Goal: Task Accomplishment & Management: Use online tool/utility

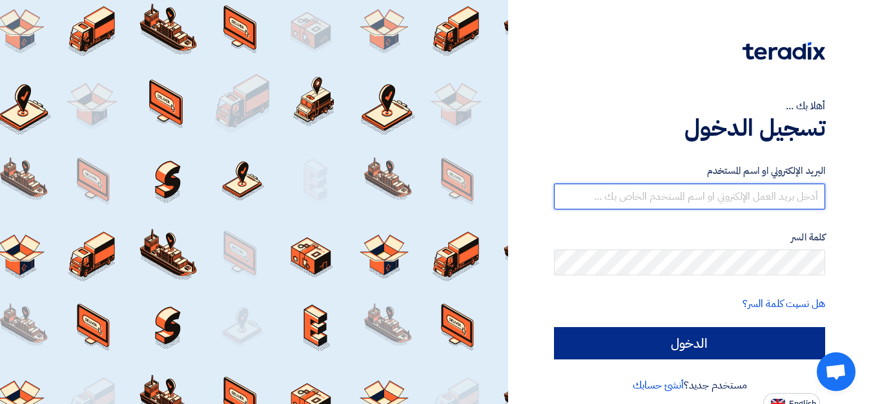
type input "[EMAIL_ADDRESS][DOMAIN_NAME]"
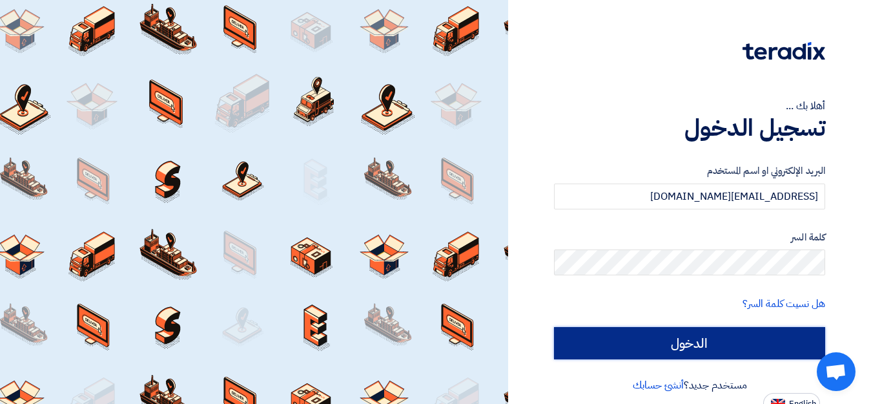
click at [699, 342] on input "الدخول" at bounding box center [689, 343] width 271 height 32
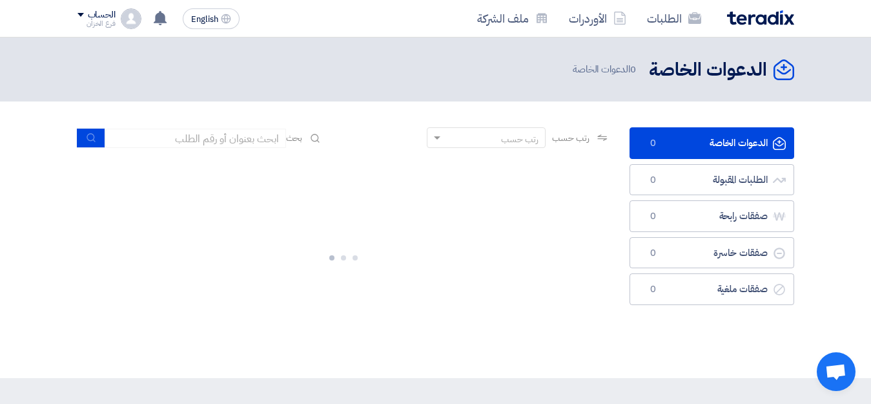
click at [671, 342] on div "الدعوات الخاصة الدعوات الخاصة 0 الطلبات المقبولة الطلبات المقبولة 0 صفقات رابحة…" at bounding box center [712, 239] width 184 height 225
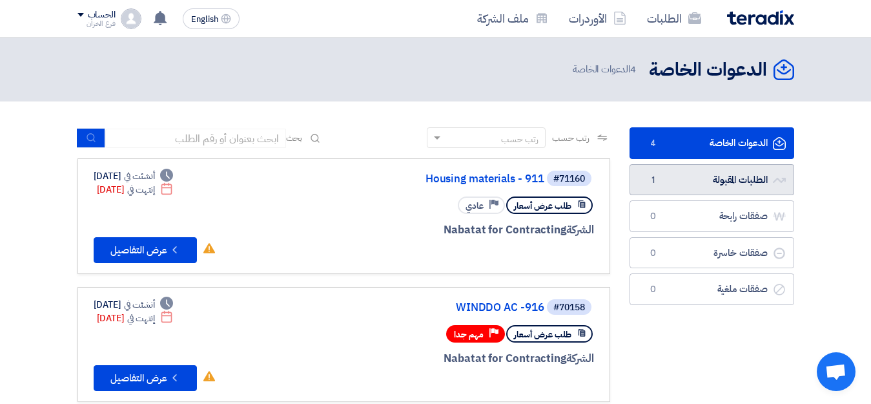
click at [729, 185] on link "الطلبات المقبولة الطلبات المقبولة 1" at bounding box center [712, 180] width 165 height 32
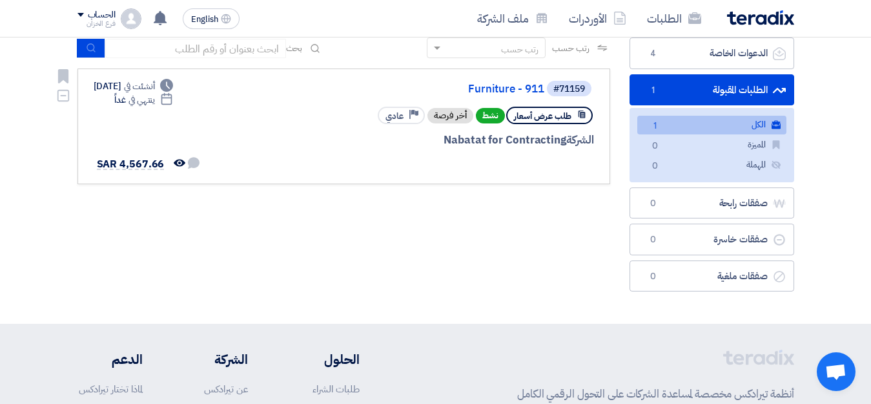
scroll to position [112, 0]
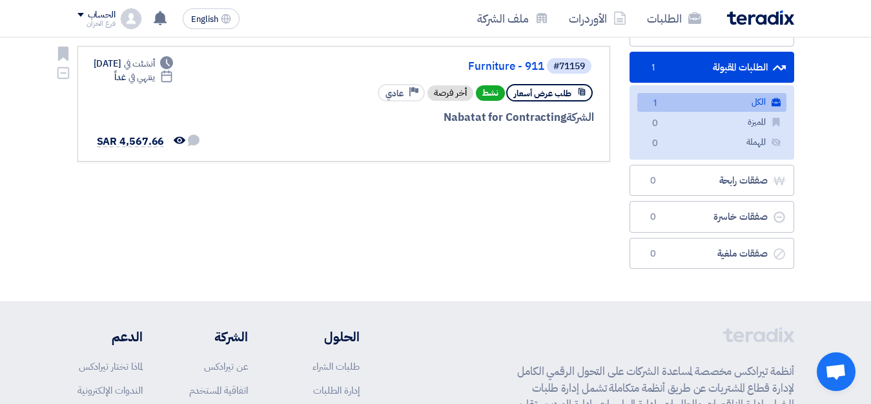
click at [550, 94] on span "طلب عرض أسعار" at bounding box center [542, 93] width 57 height 12
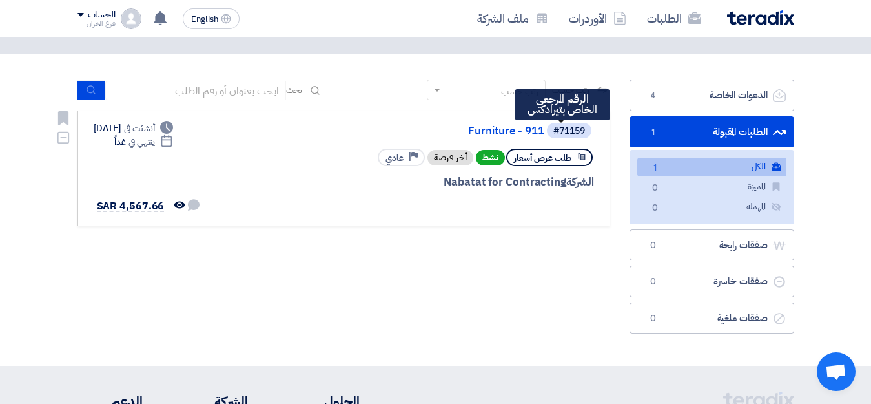
scroll to position [0, 0]
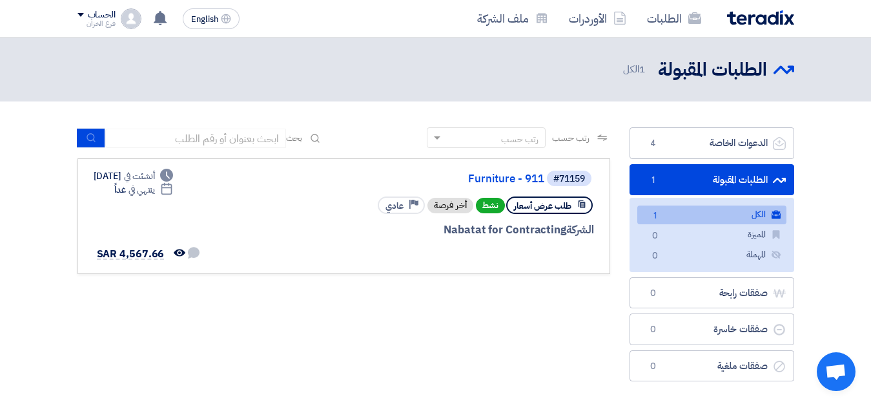
click at [740, 216] on link "الكل الكل 1" at bounding box center [711, 214] width 149 height 19
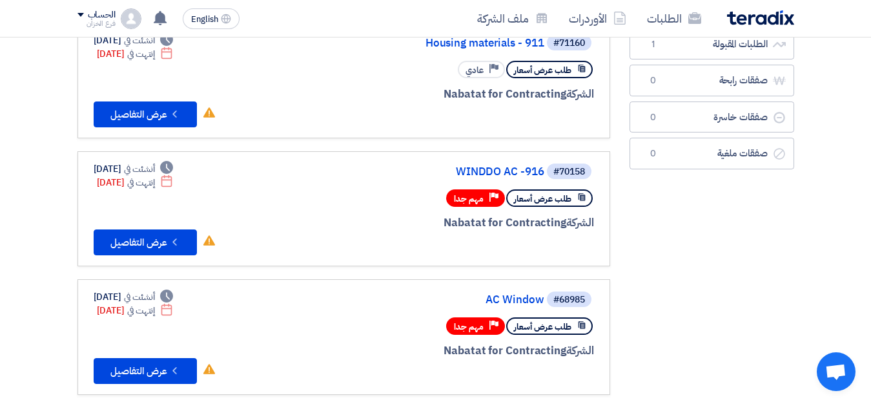
scroll to position [129, 0]
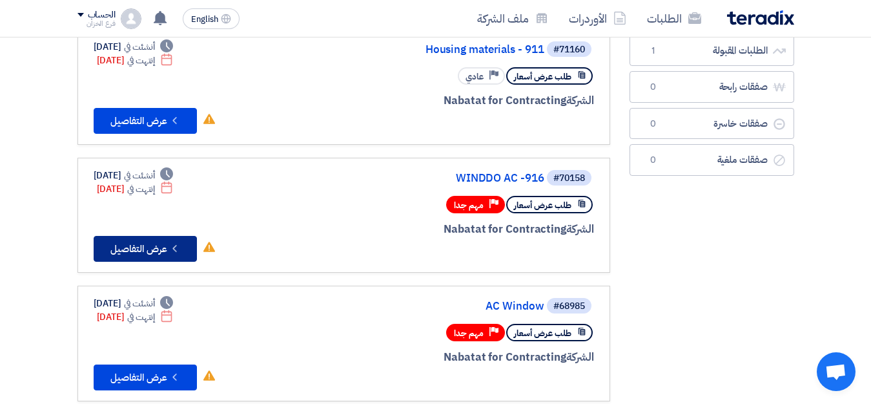
click at [152, 247] on button "Check details عرض التفاصيل" at bounding box center [145, 249] width 103 height 26
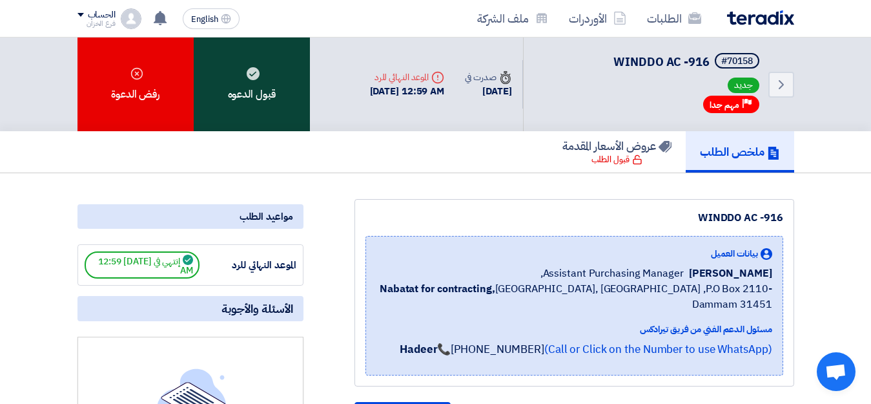
click at [252, 105] on div "قبول الدعوه" at bounding box center [252, 84] width 116 height 94
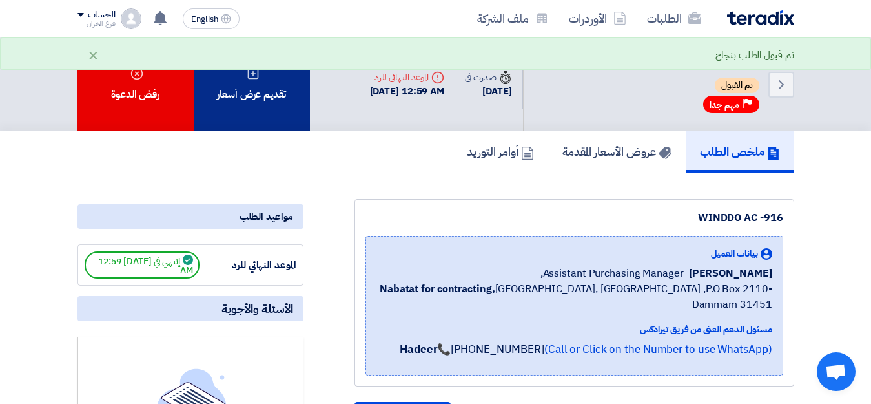
click at [271, 105] on div "تقديم عرض أسعار" at bounding box center [252, 84] width 116 height 94
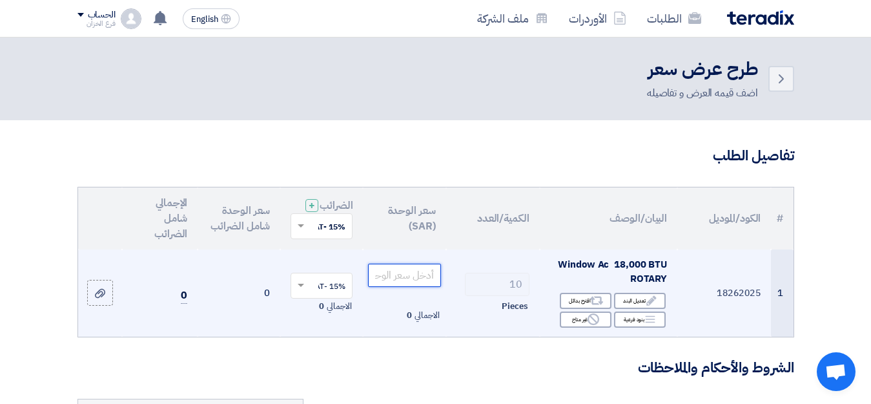
click at [400, 287] on input "number" at bounding box center [404, 274] width 72 height 23
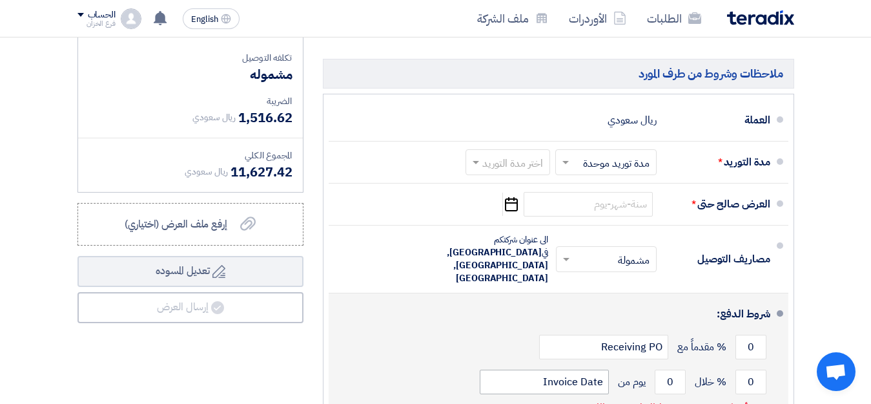
scroll to position [387, 0]
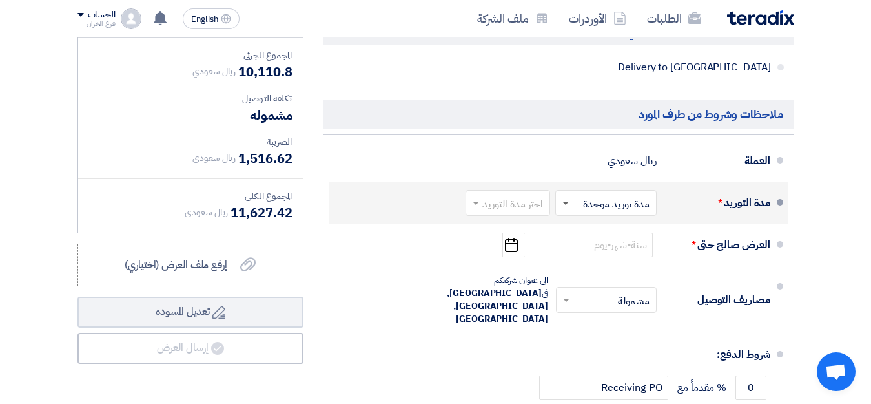
type input "1011.080"
click at [566, 205] on span at bounding box center [565, 202] width 6 height 3
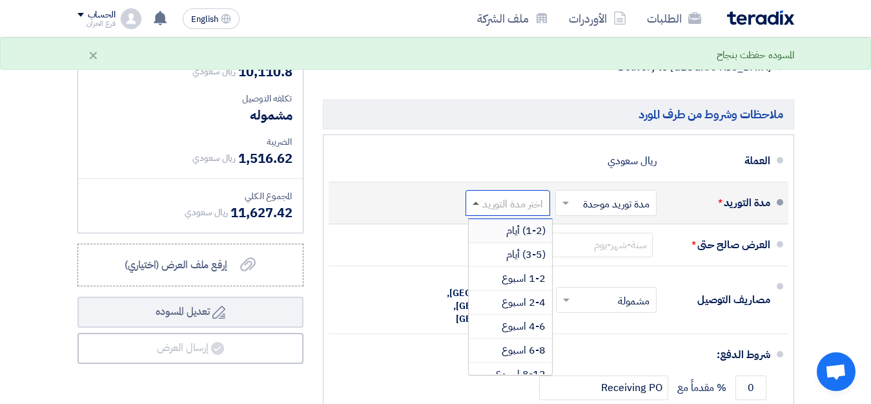
click at [473, 205] on span at bounding box center [476, 202] width 6 height 3
click at [524, 286] on span "1-2 اسبوع" at bounding box center [524, 278] width 44 height 15
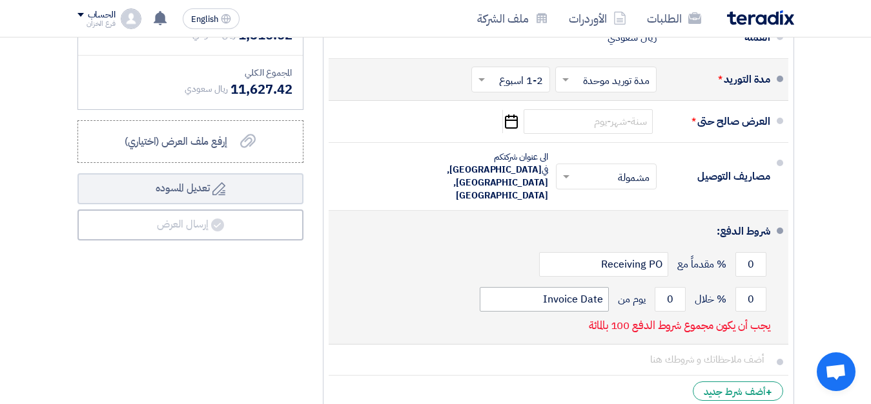
scroll to position [517, 0]
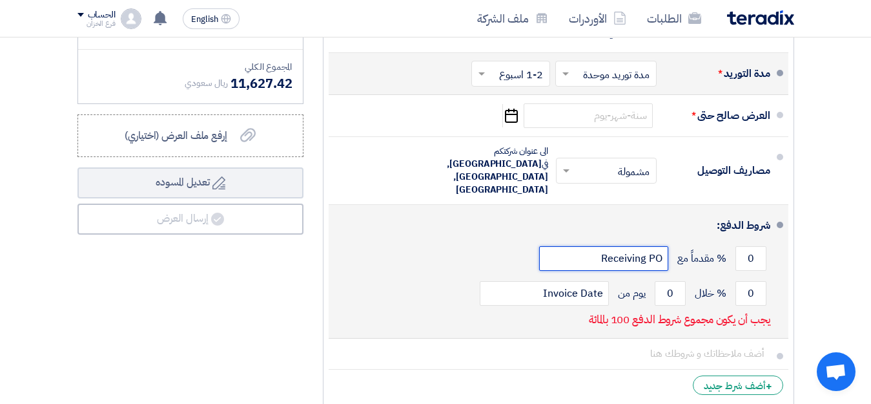
click at [651, 253] on input "Receiving PO" at bounding box center [603, 258] width 129 height 25
click at [731, 256] on div "0 % مقدماً مع Receiving PO" at bounding box center [554, 258] width 431 height 35
click at [749, 247] on input "0" at bounding box center [750, 258] width 31 height 25
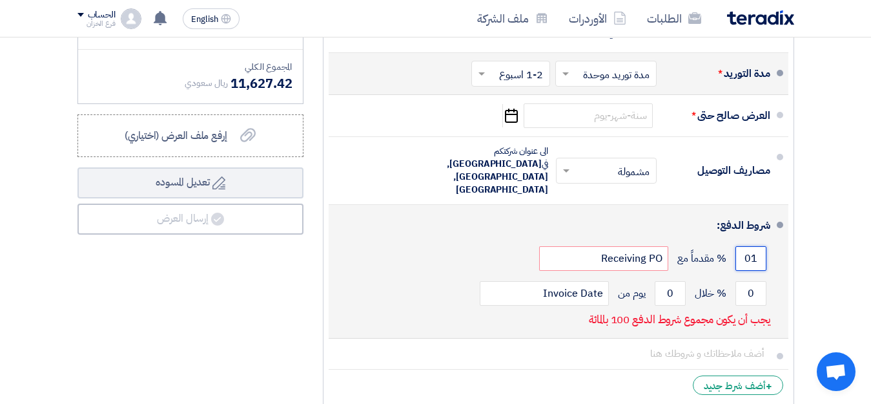
click at [749, 247] on input "01" at bounding box center [750, 258] width 31 height 25
type input "0100"
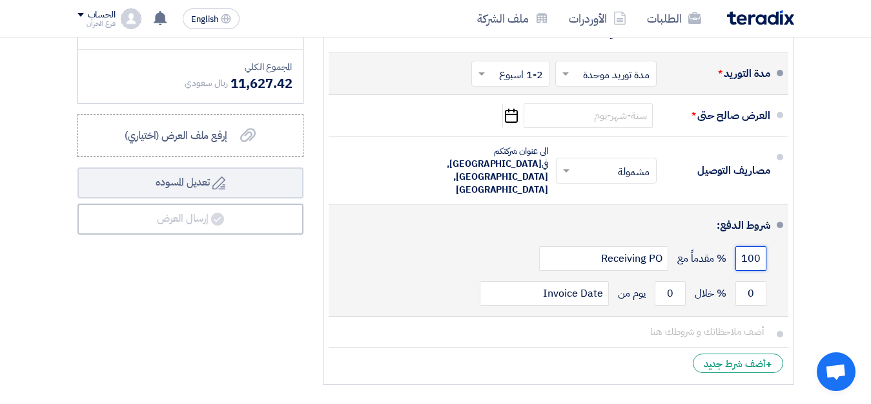
scroll to position [0, -5]
click at [742, 247] on input "0100" at bounding box center [750, 258] width 31 height 25
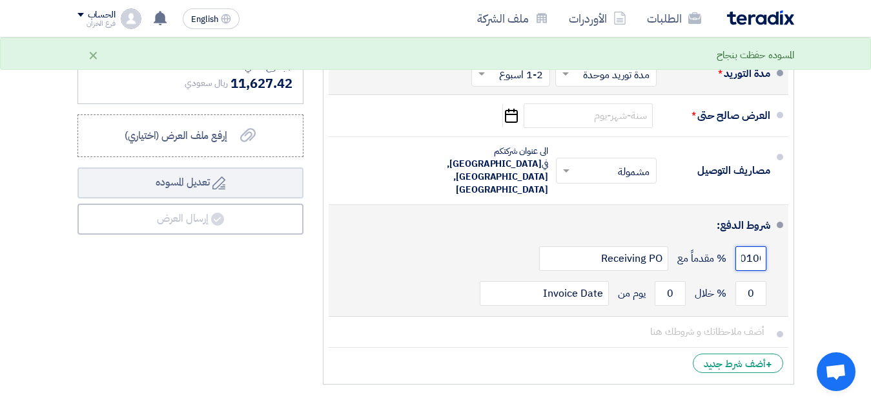
click at [742, 246] on input "0100" at bounding box center [750, 258] width 31 height 25
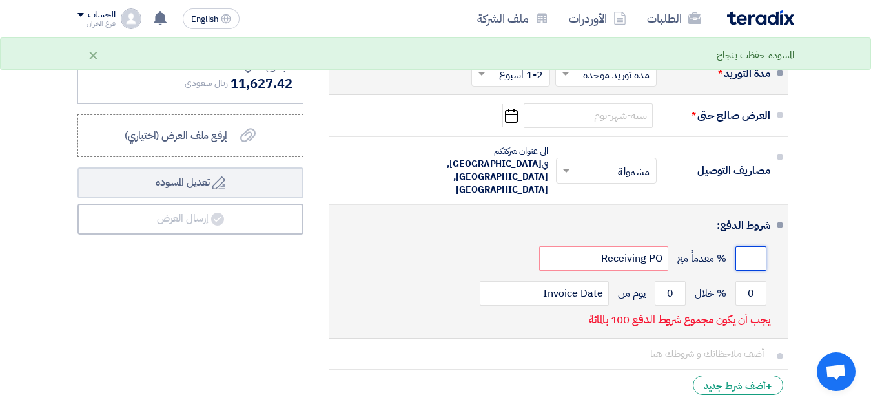
scroll to position [0, 0]
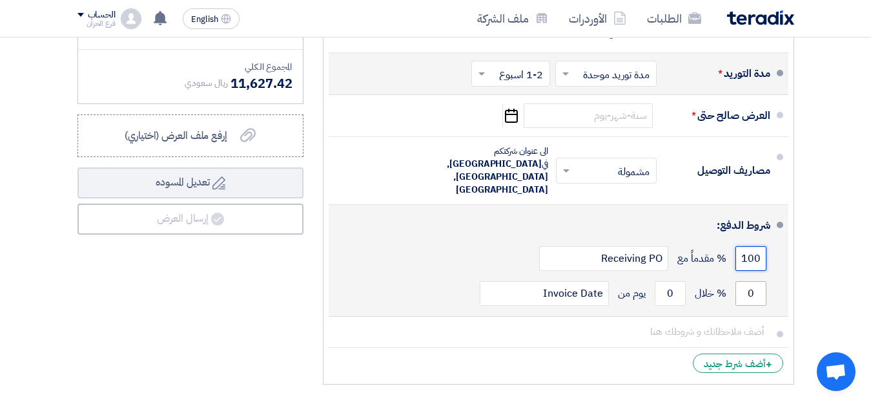
type input "100"
click at [746, 281] on input "0" at bounding box center [750, 293] width 31 height 25
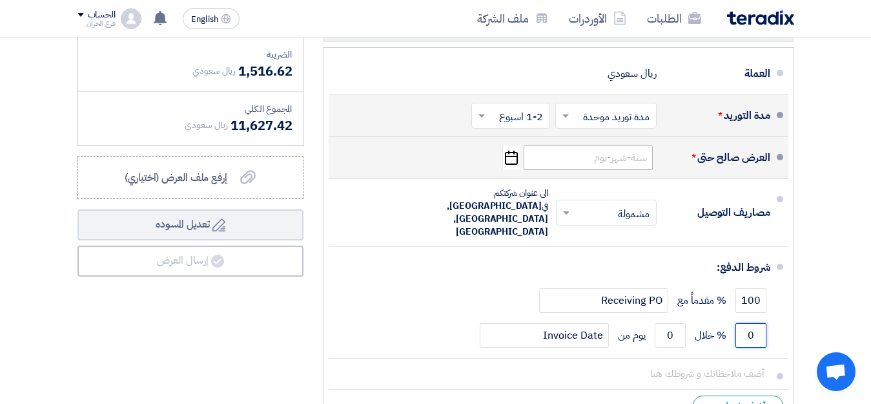
scroll to position [452, 0]
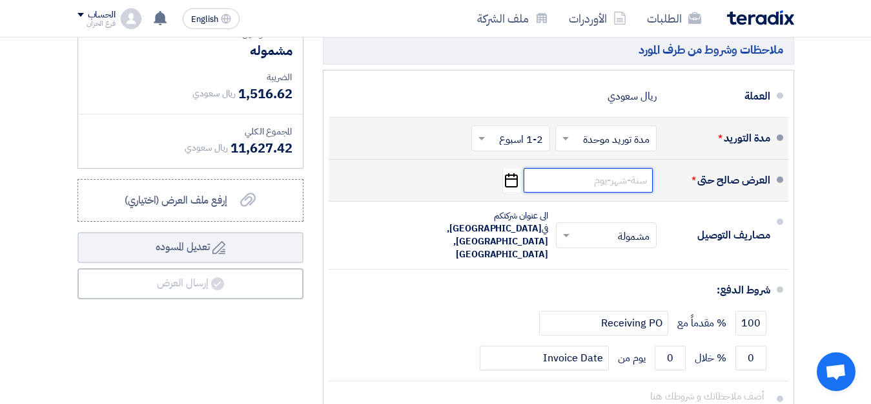
click at [615, 189] on input at bounding box center [588, 180] width 129 height 25
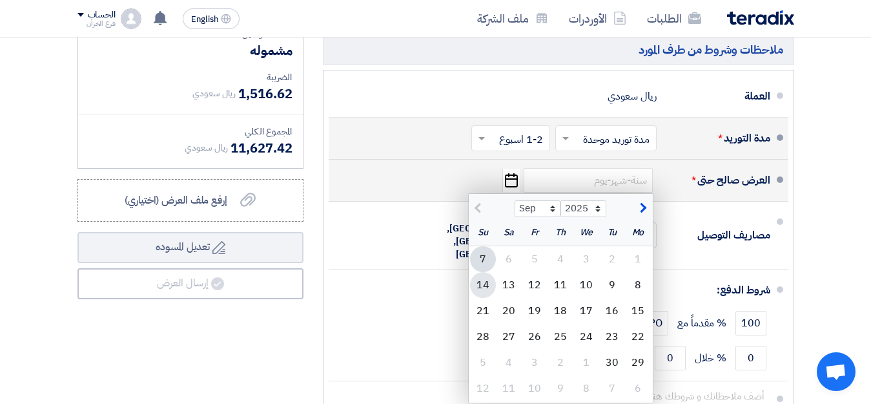
click at [485, 291] on div "14" at bounding box center [483, 285] width 26 height 26
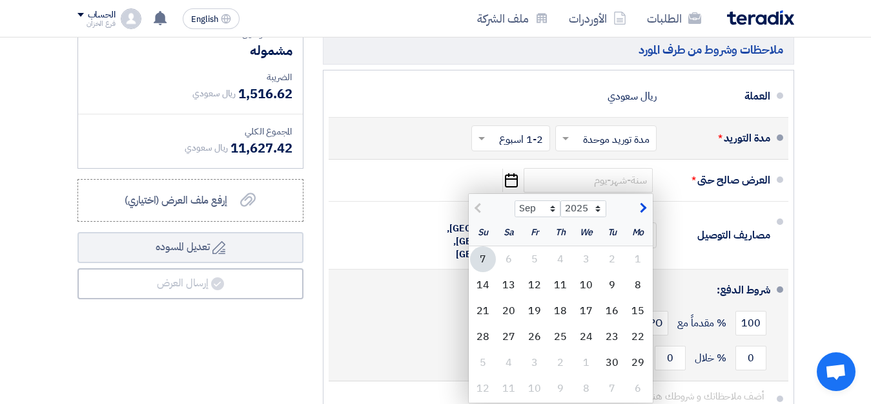
type input "[DATE]"
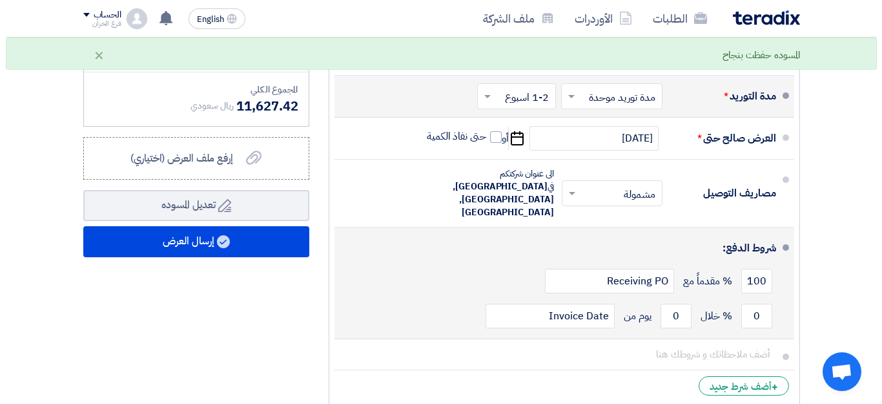
scroll to position [517, 0]
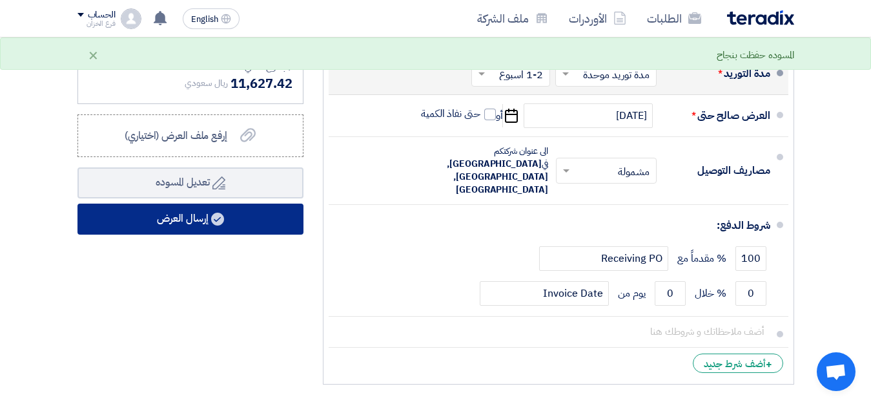
click at [241, 221] on button "إرسال العرض" at bounding box center [190, 218] width 226 height 31
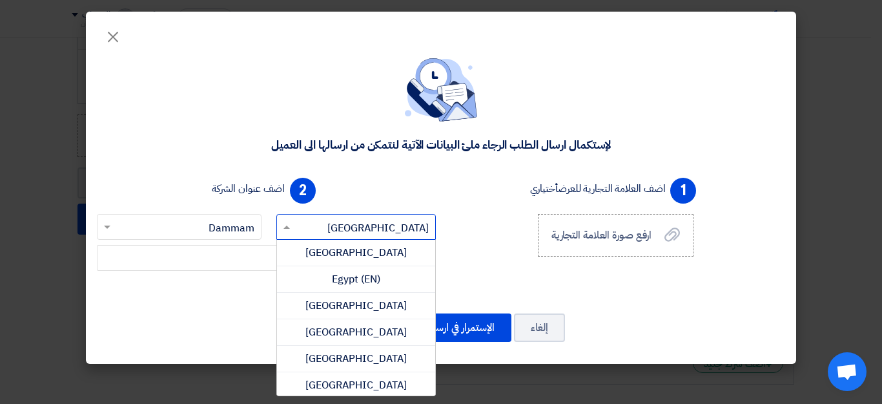
click at [343, 225] on input "text" at bounding box center [363, 227] width 134 height 21
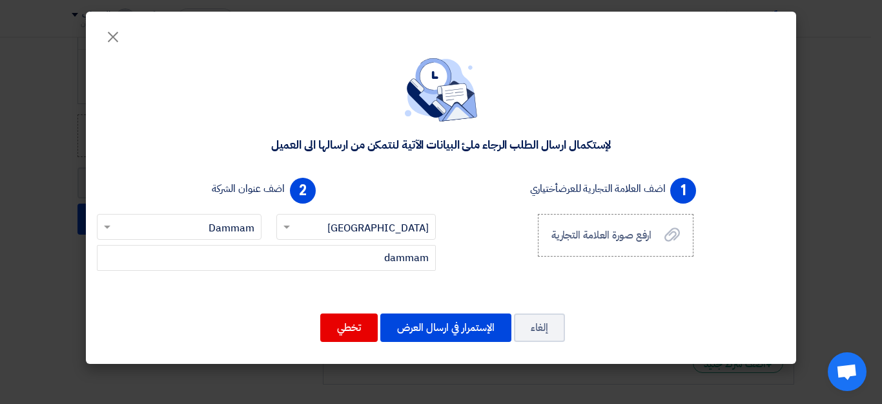
drag, startPoint x: 476, startPoint y: 271, endPoint x: 455, endPoint y: 262, distance: 22.9
click at [476, 271] on div "1 اضف العلامة التجارية للعرض أختياري ارفع صورة العلامة التجارية ارفع صورة العلا…" at bounding box center [615, 231] width 349 height 119
click at [442, 329] on button "الإستمرار في ارسال العرض" at bounding box center [445, 327] width 131 height 28
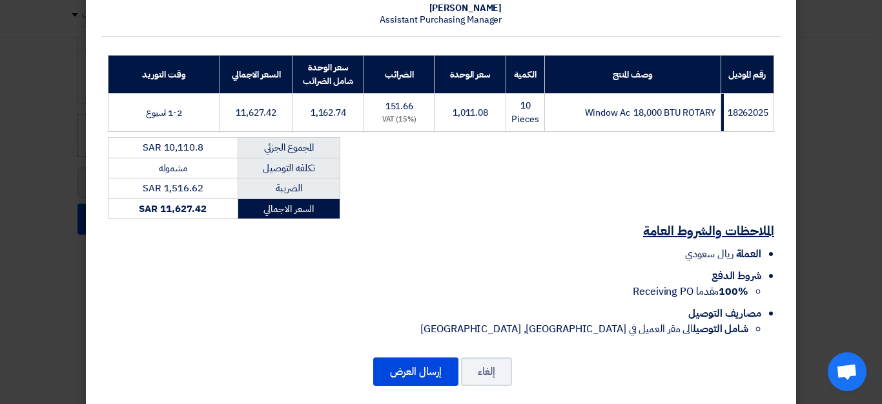
scroll to position [167, 0]
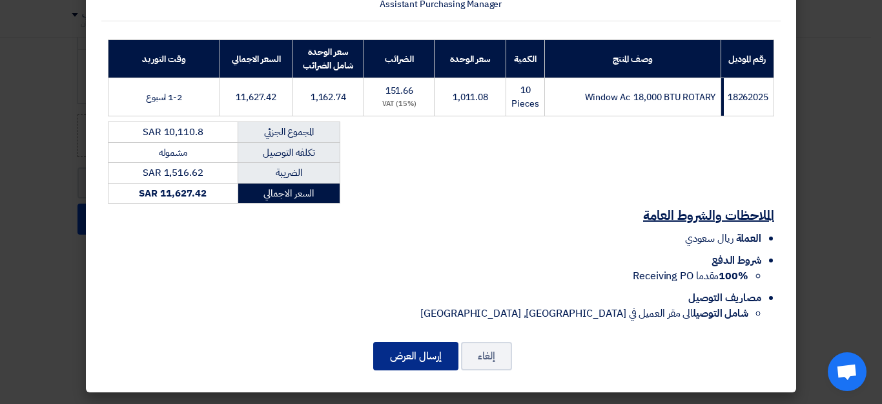
click at [414, 353] on button "إرسال العرض" at bounding box center [415, 356] width 85 height 28
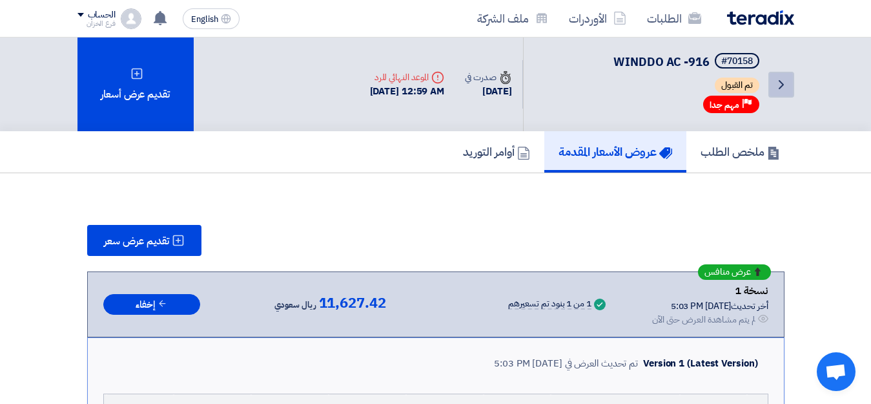
click at [784, 87] on icon "Back" at bounding box center [780, 84] width 15 height 15
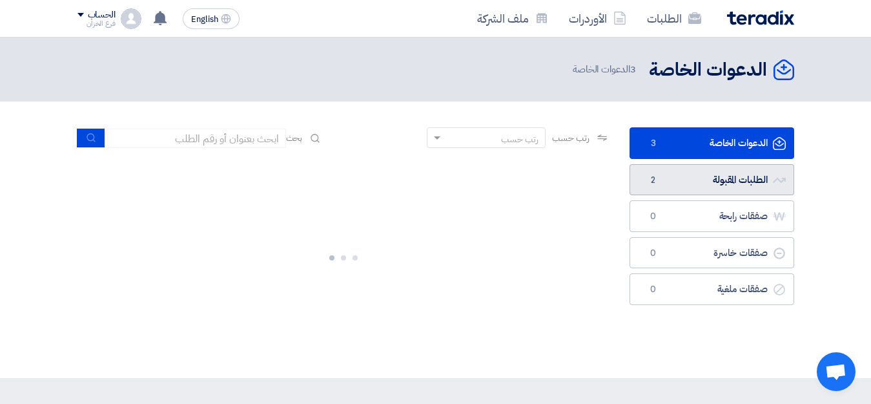
click at [702, 174] on link "الطلبات المقبولة الطلبات المقبولة 2" at bounding box center [712, 180] width 165 height 32
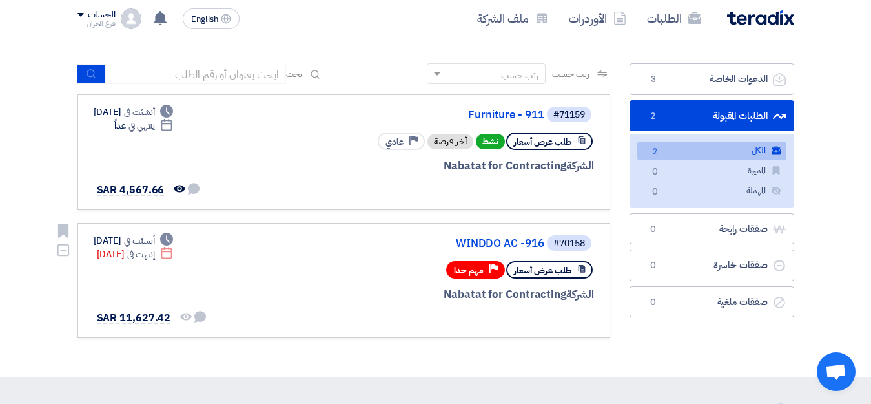
scroll to position [65, 0]
drag, startPoint x: 259, startPoint y: 256, endPoint x: 278, endPoint y: 254, distance: 19.4
click at [263, 255] on div "#70158 WINDDO AC -916 طلب عرض أسعار Priority مهم جدا الشركة Nabatat for Contrac…" at bounding box center [344, 280] width 500 height 94
click at [470, 265] on span "مهم جدا" at bounding box center [469, 269] width 30 height 12
click at [458, 243] on link "WINDDO AC -916" at bounding box center [415, 243] width 258 height 12
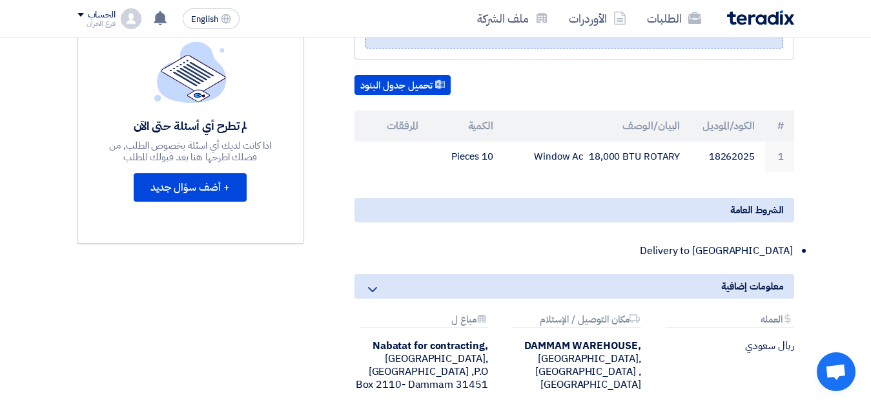
scroll to position [323, 0]
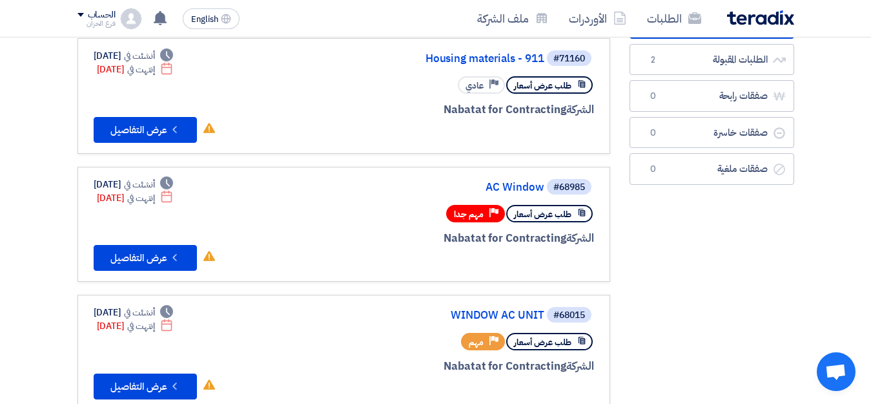
scroll to position [129, 0]
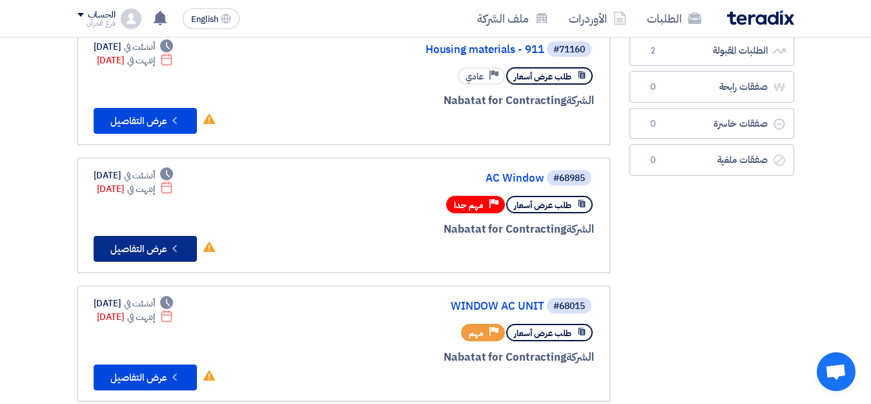
click at [150, 245] on button "Check details عرض التفاصيل" at bounding box center [145, 249] width 103 height 26
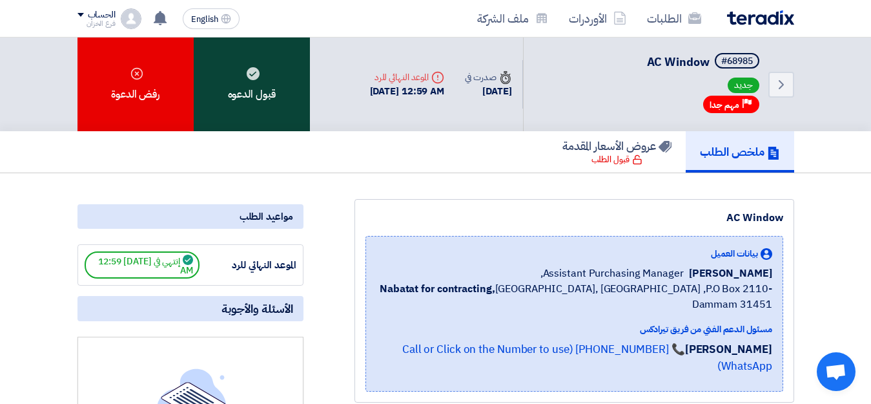
click at [245, 101] on div "قبول الدعوه" at bounding box center [252, 84] width 116 height 94
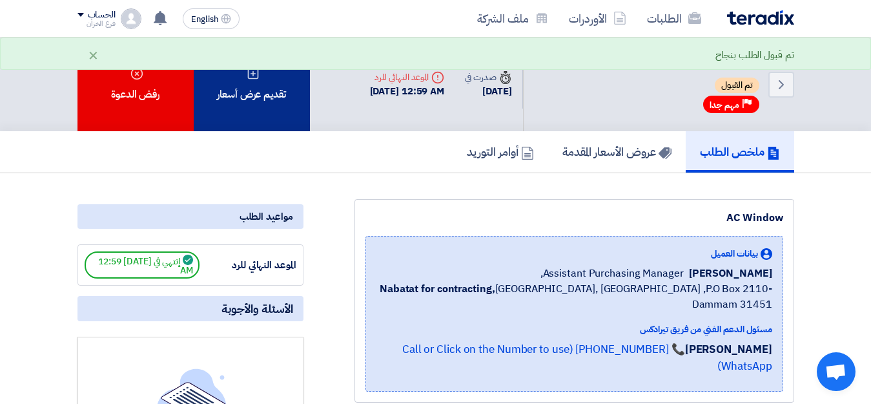
click at [245, 99] on div "تقديم عرض أسعار" at bounding box center [252, 84] width 116 height 94
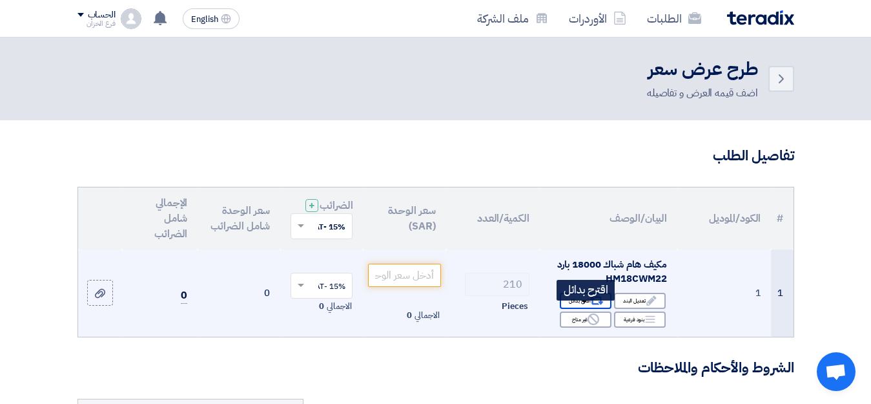
click at [594, 307] on icon "Alternative" at bounding box center [597, 301] width 14 height 14
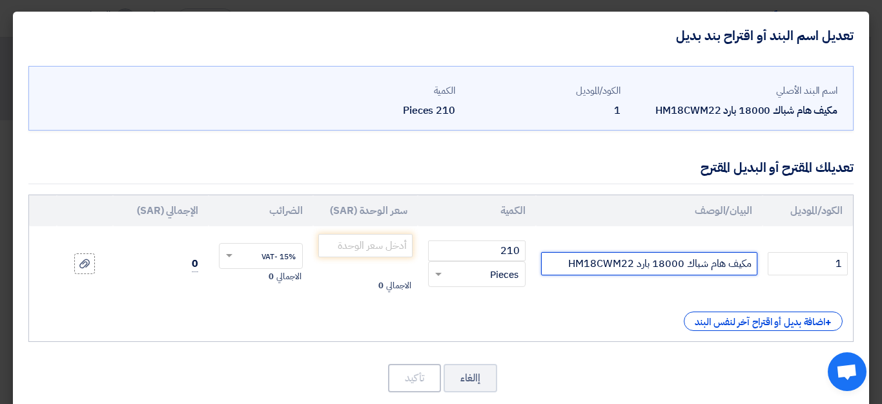
click at [668, 264] on input "مكيف هام شباك 18000 بارد HM18CWM22" at bounding box center [649, 263] width 216 height 23
paste input "مكيف هام شباك 18000 بارد HM18CWM22"
type input "مكيف هام شباك 18000 بارد HM18CWM22"
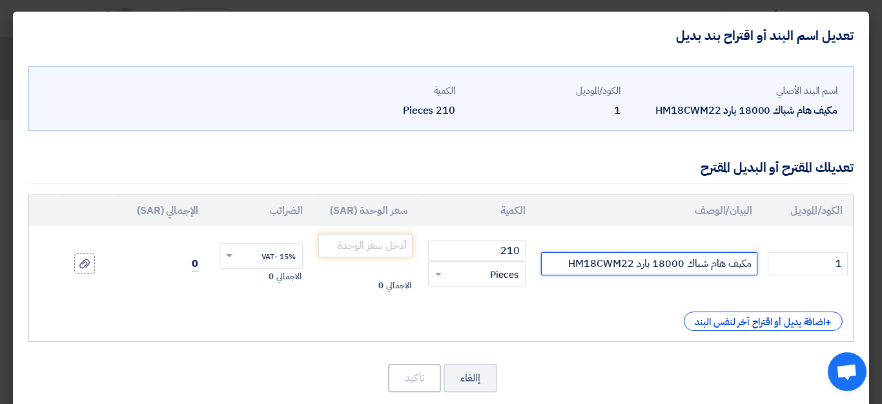
click at [643, 266] on input "مكيف هام شباك 18000 بارد HM18CWM22" at bounding box center [649, 263] width 216 height 23
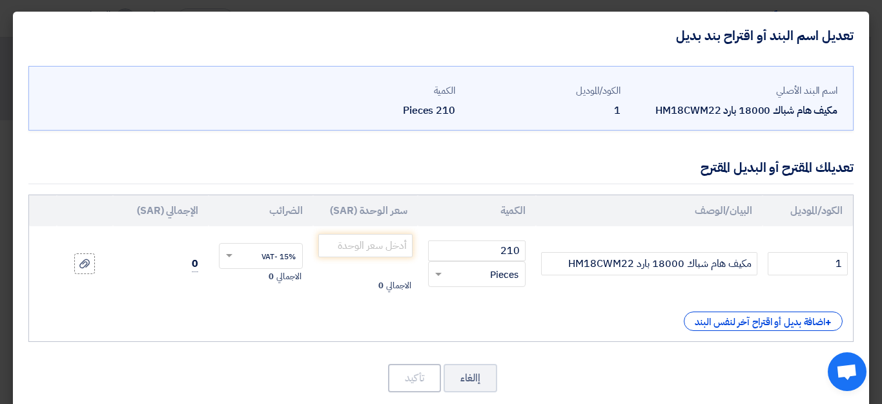
drag, startPoint x: 654, startPoint y: 261, endPoint x: 570, endPoint y: 230, distance: 89.7
click at [570, 230] on td "مكيف هام شباك 18000 بارد HM18CWM22" at bounding box center [649, 263] width 227 height 75
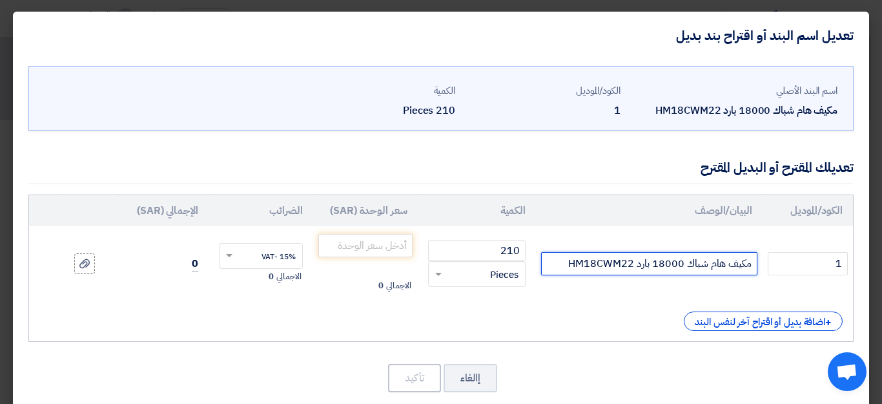
click at [623, 265] on input "مكيف هام شباك 18000 بارد HM18CWM22" at bounding box center [649, 263] width 216 height 23
click at [624, 264] on input "مكيف هام شباك 18000 بارد HM18CWM22" at bounding box center [649, 263] width 216 height 23
click at [625, 264] on input "مكيف هام شباك 18000 بارد HM18CWM22" at bounding box center [649, 263] width 216 height 23
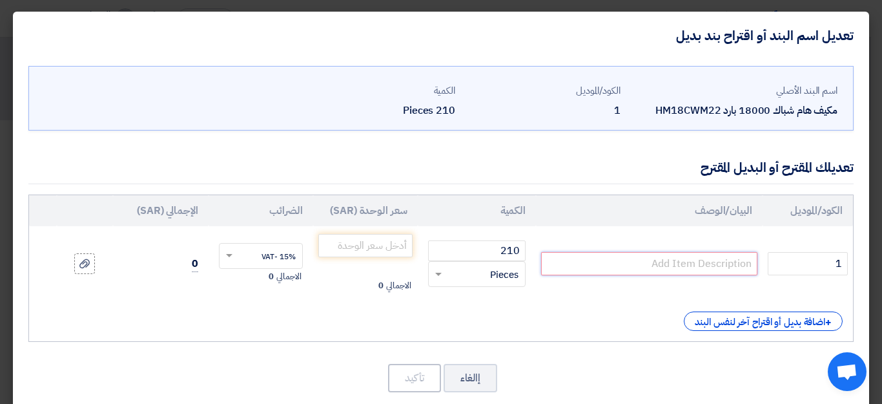
paste input "مكيف شباك هايسنس سعة تبريد 18.000 وحدة روتاري"
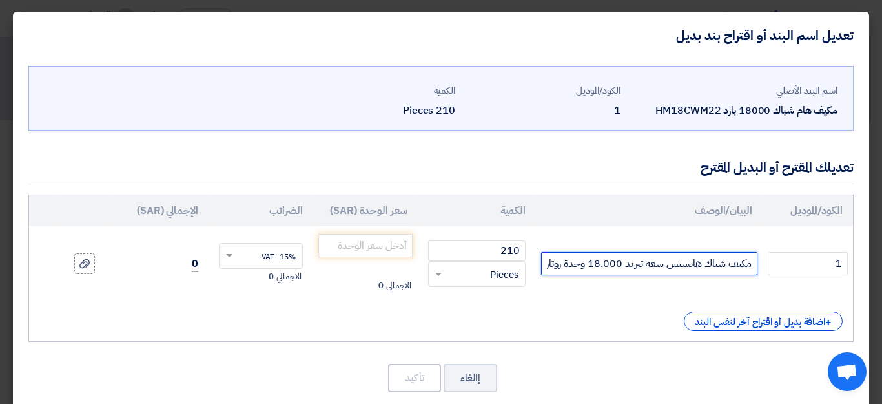
scroll to position [0, -32]
type input "مكيف شباك هايسنس سعة تبريد 18.000 وحدة روتاري"
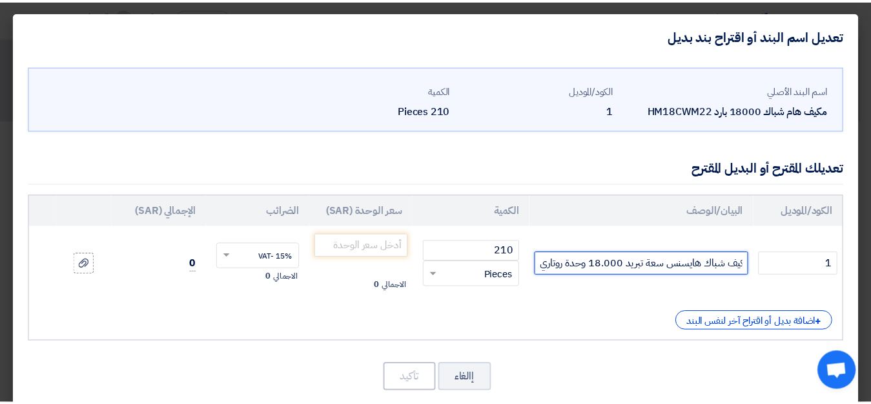
scroll to position [0, 0]
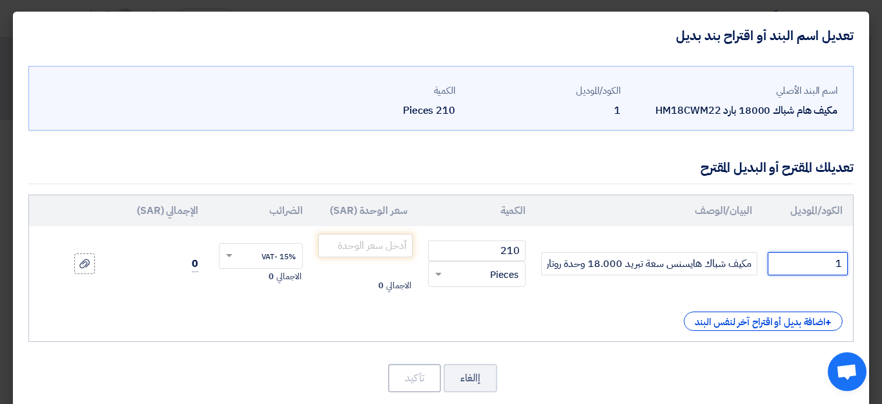
click at [819, 262] on input "1" at bounding box center [808, 263] width 80 height 23
paste input "HW18CA23"
type input "HW18CA23"
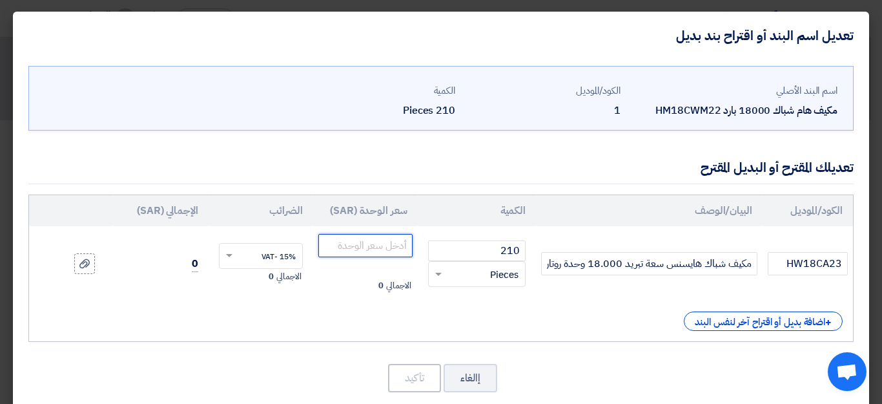
click at [386, 244] on input "number" at bounding box center [365, 245] width 94 height 23
click at [353, 244] on input "number" at bounding box center [365, 245] width 94 height 23
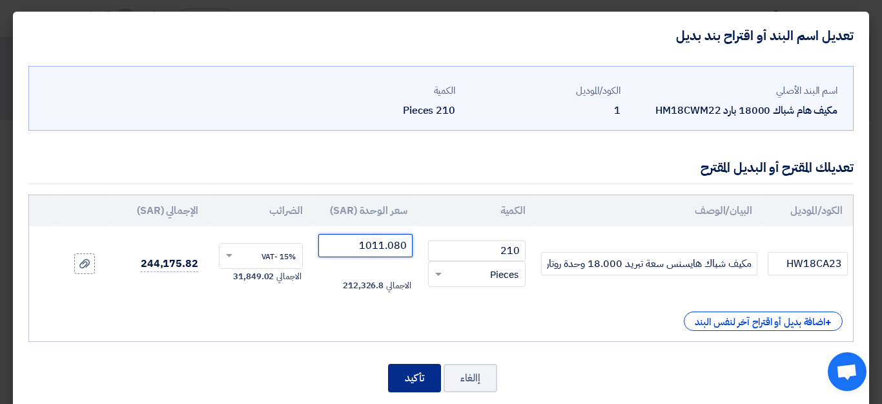
type input "1011.080"
click at [421, 378] on button "تأكيد" at bounding box center [414, 378] width 53 height 28
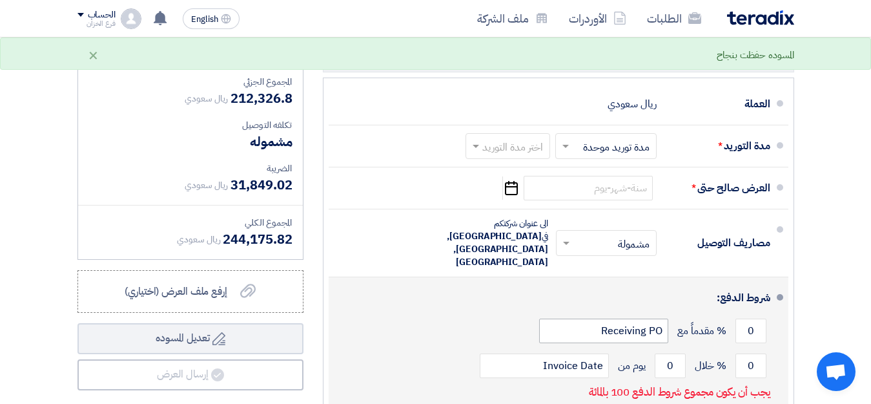
scroll to position [387, 0]
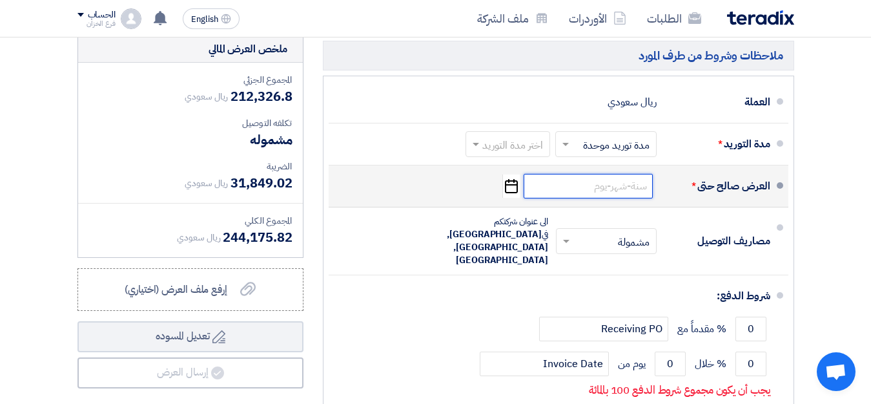
click at [625, 198] on input at bounding box center [588, 186] width 129 height 25
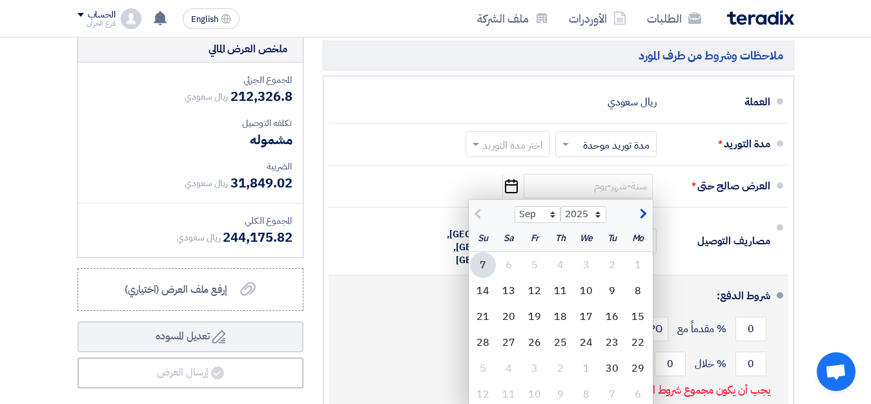
click at [484, 297] on div "14" at bounding box center [483, 291] width 26 height 26
type input "[DATE]"
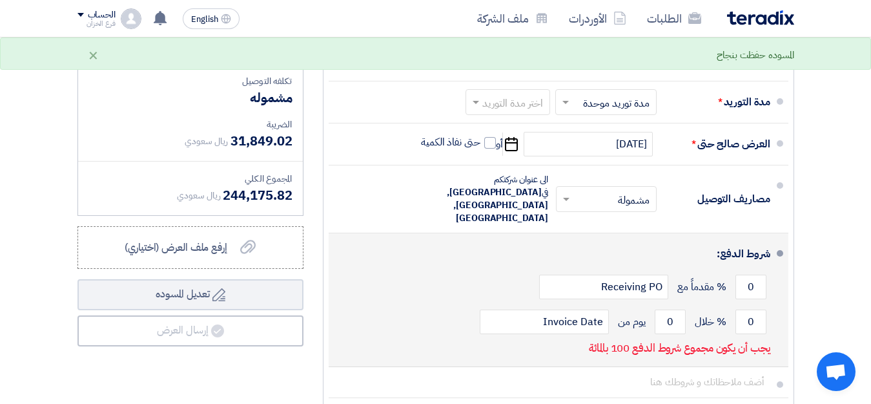
scroll to position [452, 0]
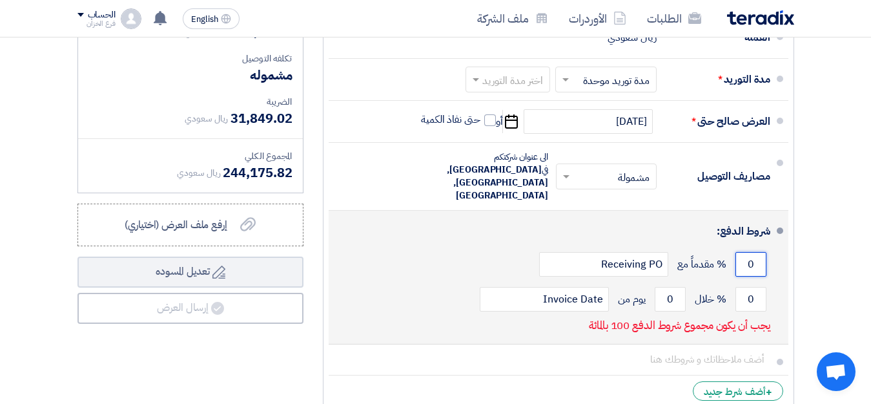
click at [744, 252] on input "0" at bounding box center [750, 264] width 31 height 25
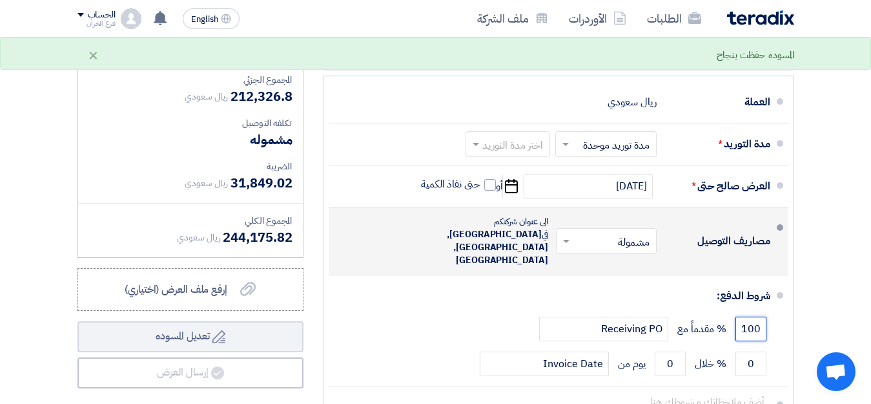
scroll to position [323, 0]
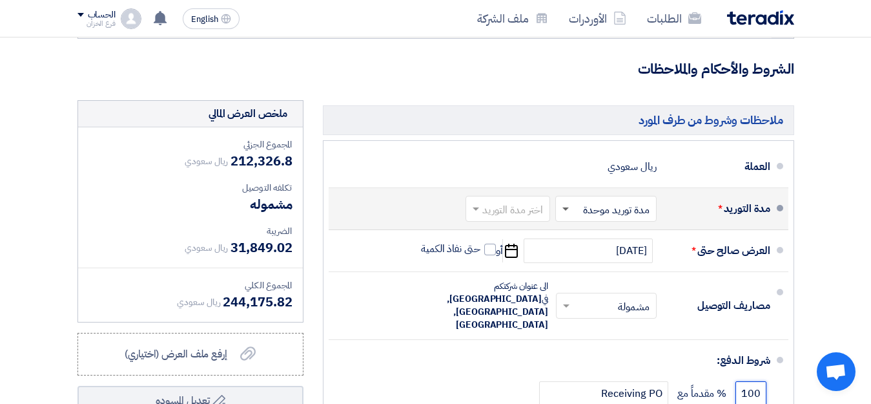
type input "100"
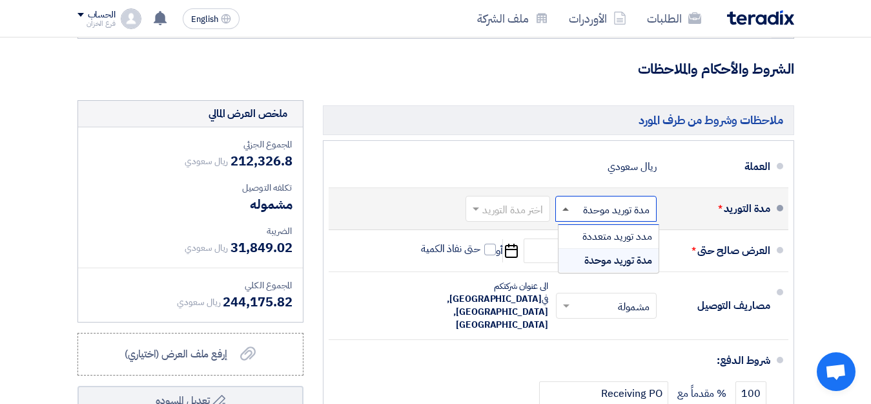
click at [566, 215] on span at bounding box center [564, 208] width 16 height 13
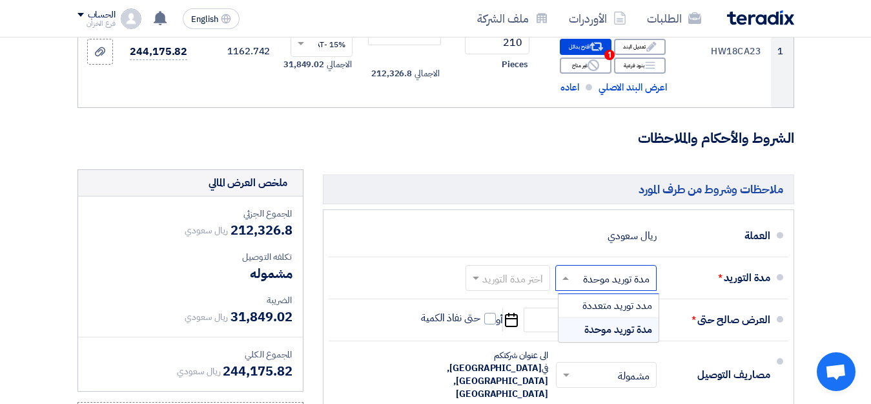
scroll to position [258, 0]
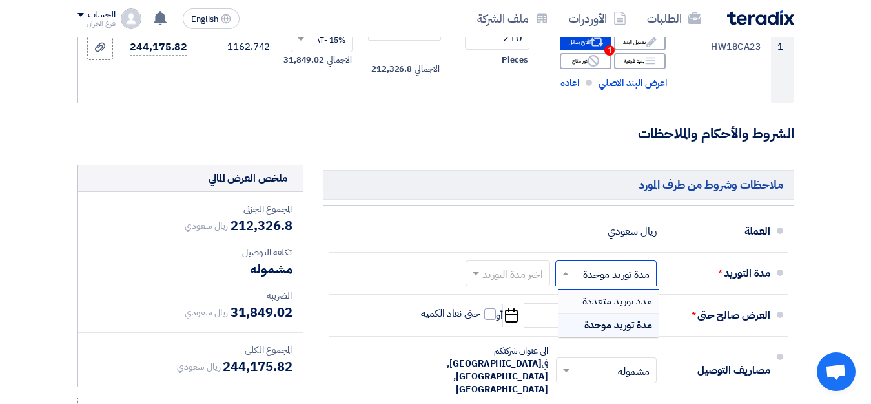
click at [436, 220] on ul "العملة ريال سعودي مدة التوريد * اختر مدة التوريد × مدة توريد موحدة ×" at bounding box center [558, 394] width 471 height 379
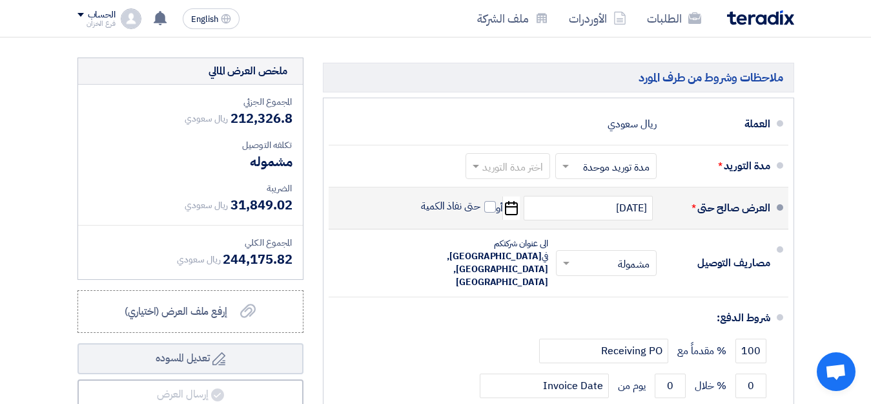
scroll to position [387, 0]
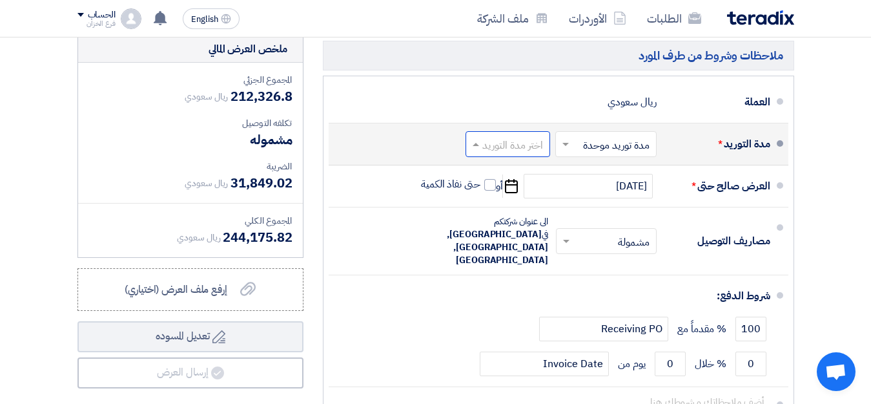
click at [535, 154] on input "text" at bounding box center [505, 145] width 78 height 19
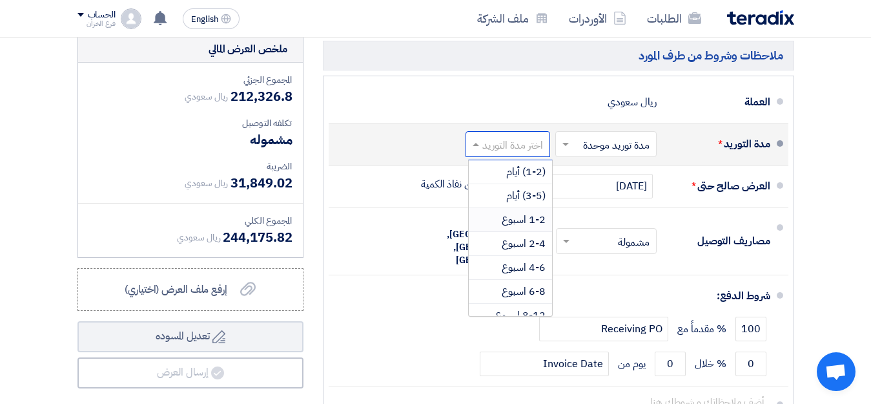
click at [538, 227] on span "1-2 اسبوع" at bounding box center [524, 219] width 44 height 15
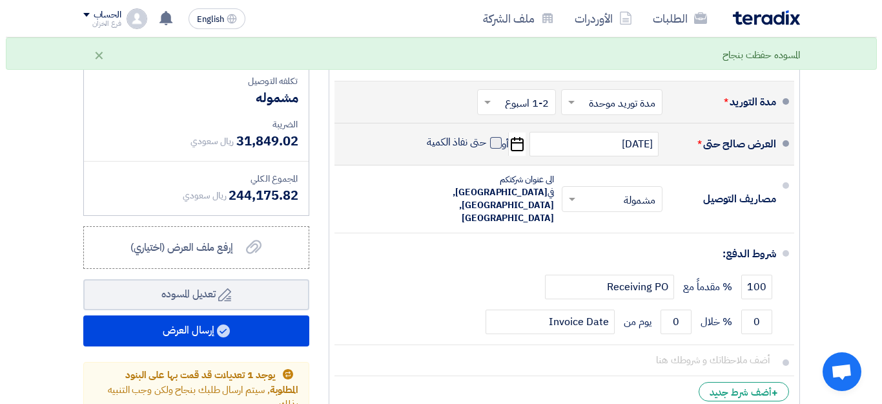
scroll to position [452, 0]
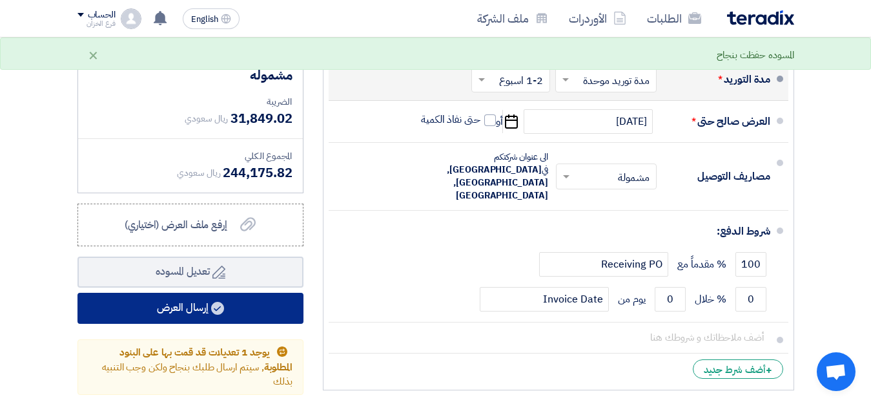
click at [205, 318] on button "إرسال العرض" at bounding box center [190, 307] width 226 height 31
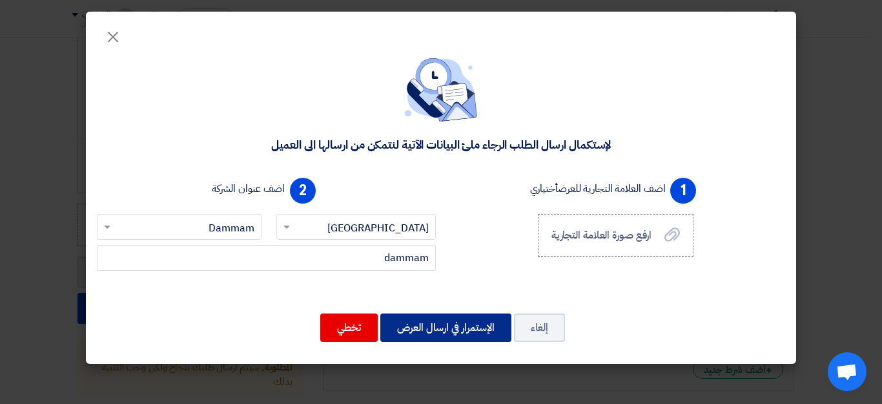
click at [460, 330] on button "الإستمرار في ارسال العرض" at bounding box center [445, 327] width 131 height 28
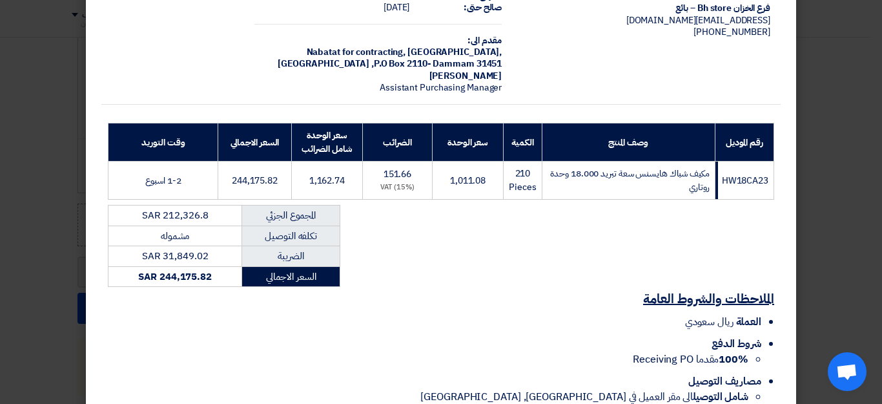
scroll to position [167, 0]
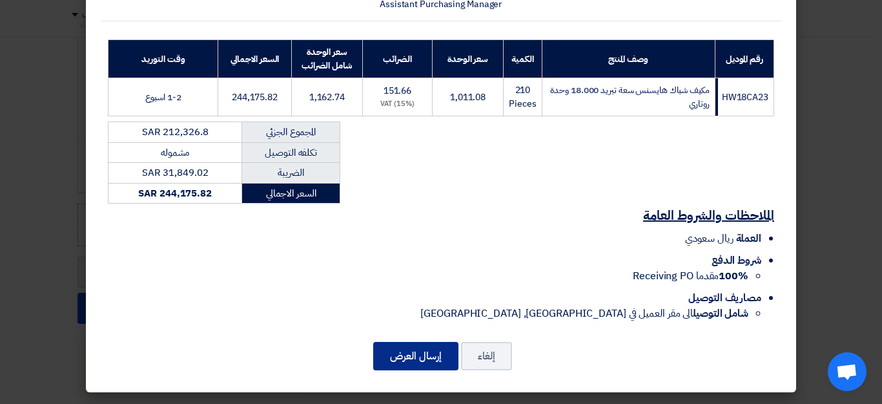
click at [427, 360] on button "إرسال العرض" at bounding box center [415, 356] width 85 height 28
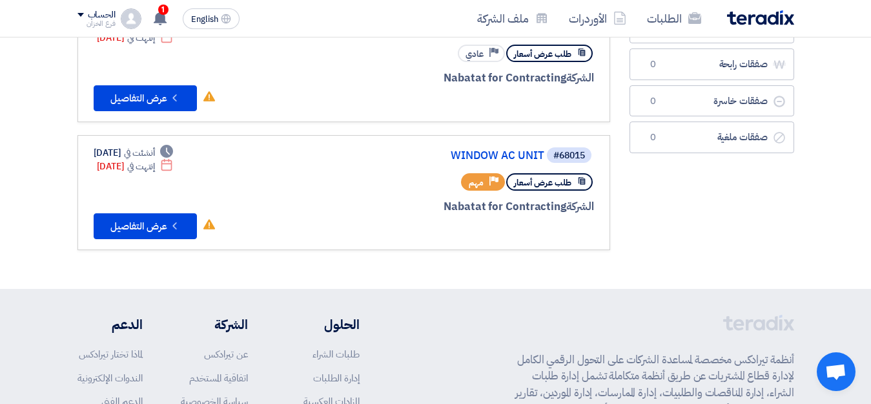
scroll to position [129, 0]
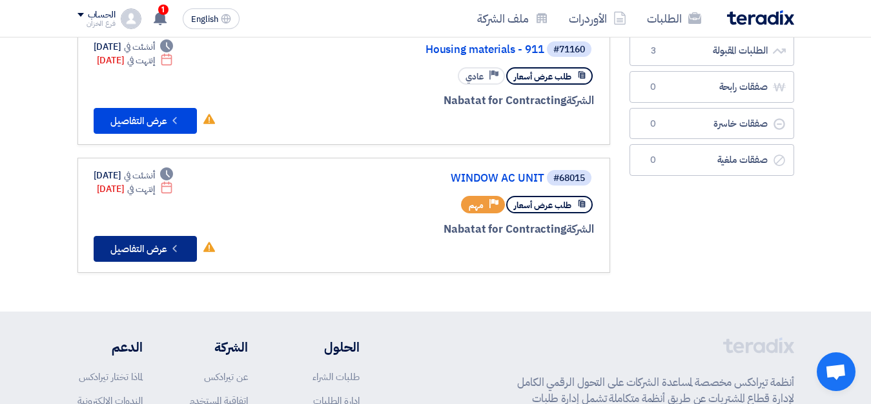
click at [141, 247] on button "Check details عرض التفاصيل" at bounding box center [145, 249] width 103 height 26
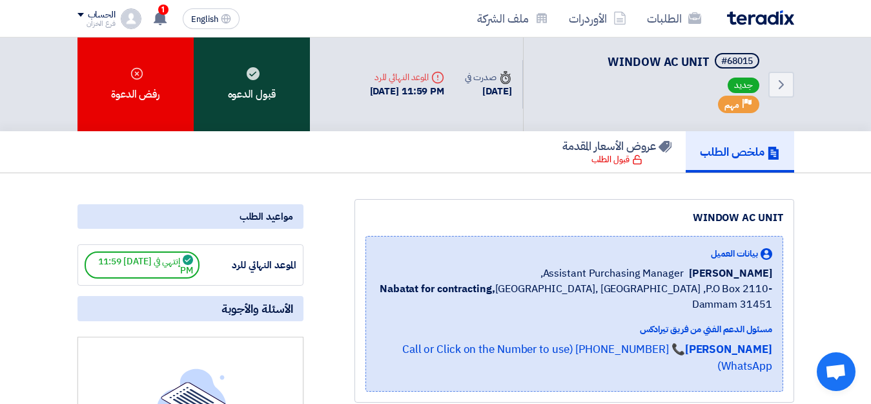
click at [265, 103] on div "قبول الدعوه" at bounding box center [252, 84] width 116 height 94
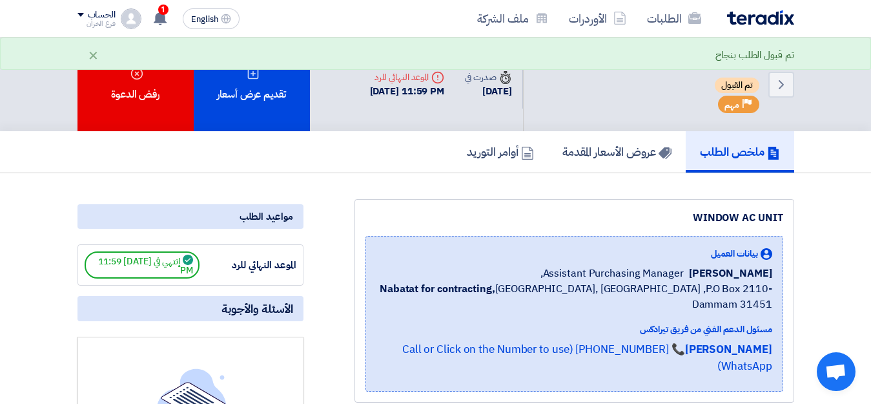
click at [265, 103] on div "تقديم عرض أسعار" at bounding box center [252, 84] width 116 height 94
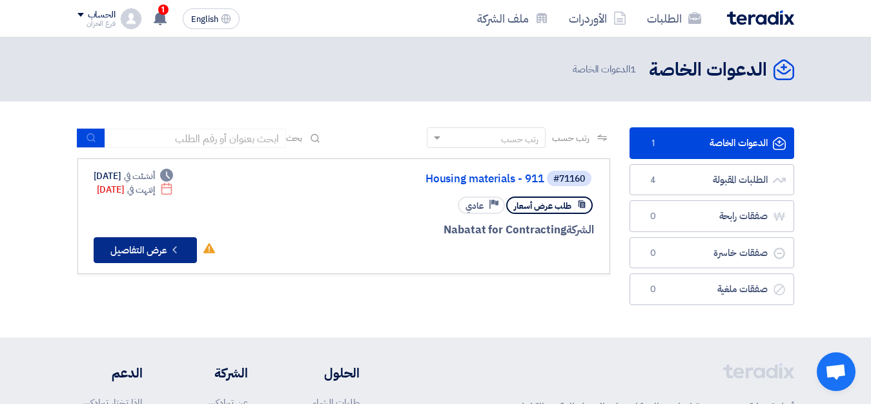
click at [159, 249] on button "Check details عرض التفاصيل" at bounding box center [145, 250] width 103 height 26
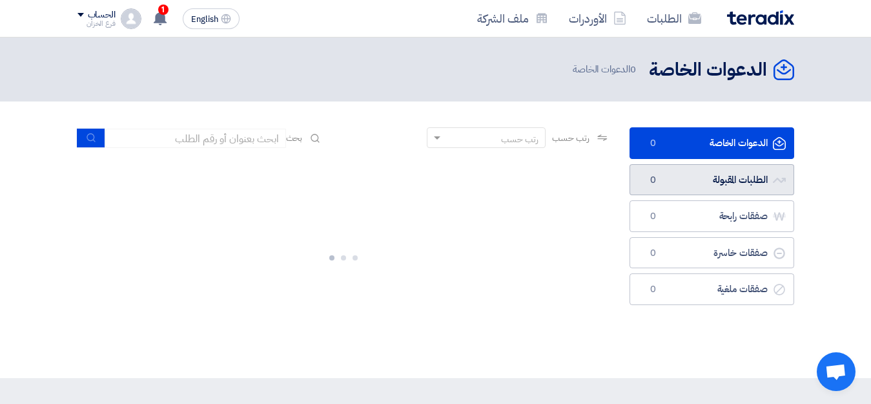
click at [739, 185] on link "الطلبات المقبولة الطلبات المقبولة 0" at bounding box center [712, 180] width 165 height 32
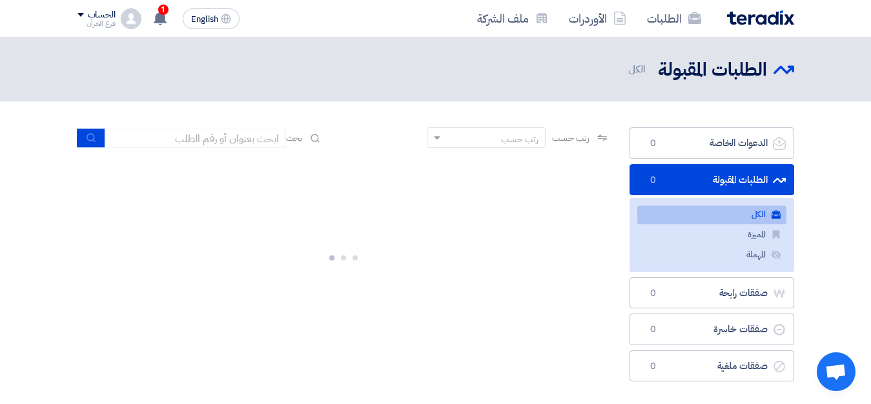
click at [759, 218] on link "الكل الكل" at bounding box center [711, 214] width 149 height 19
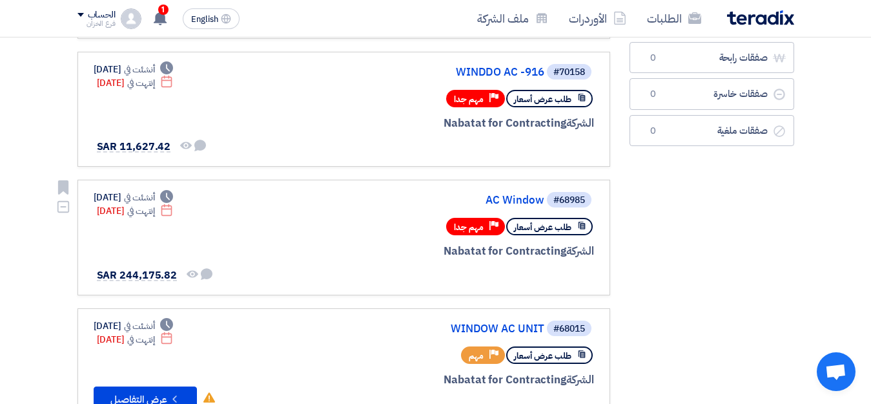
scroll to position [323, 0]
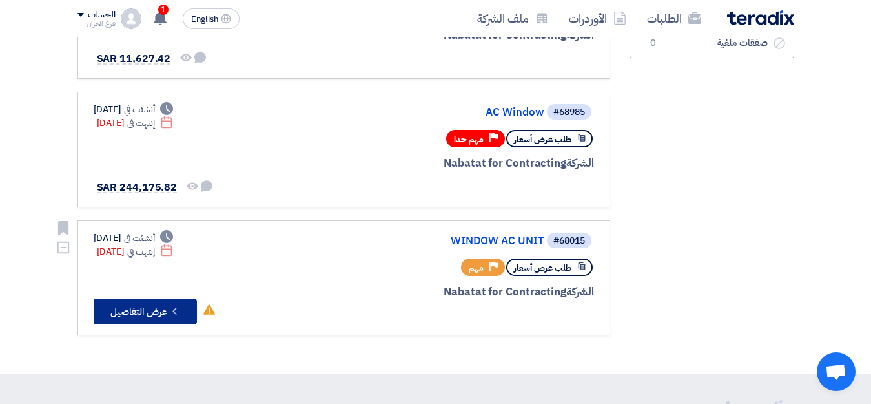
click at [159, 310] on button "Check details عرض التفاصيل" at bounding box center [145, 311] width 103 height 26
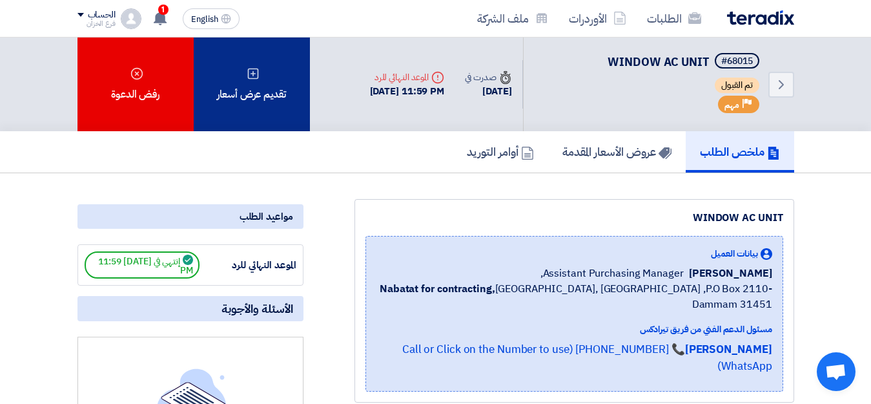
click at [276, 101] on div "تقديم عرض أسعار" at bounding box center [252, 84] width 116 height 94
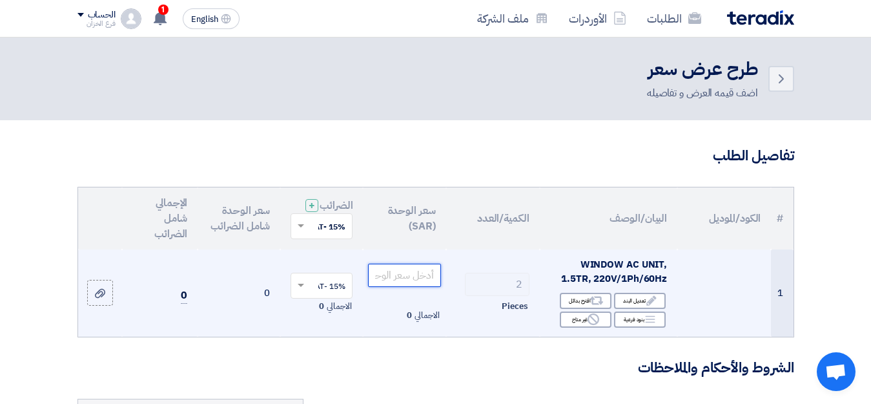
click at [411, 287] on input "number" at bounding box center [404, 274] width 72 height 23
click at [420, 287] on input "number" at bounding box center [404, 274] width 72 height 23
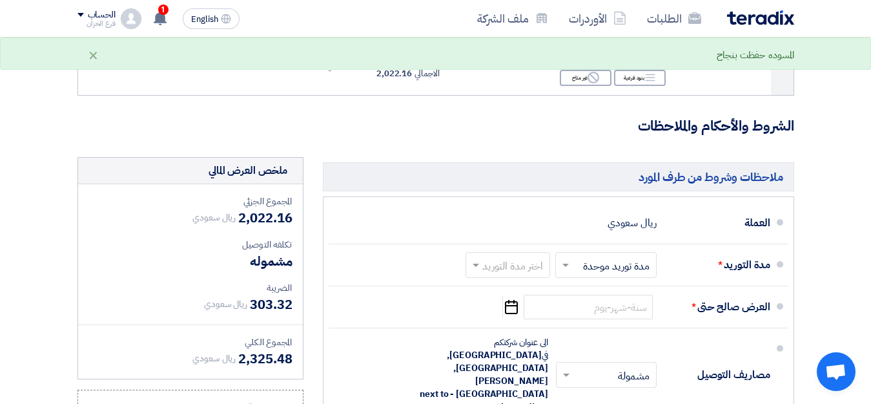
scroll to position [387, 0]
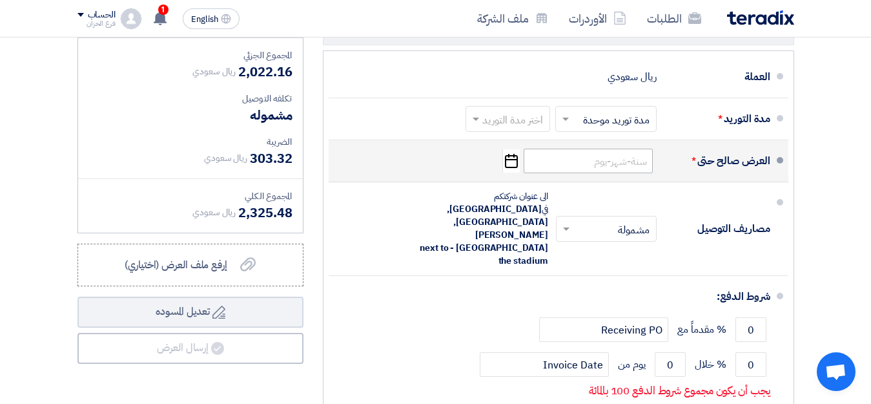
type input "1011.080"
click at [645, 173] on input at bounding box center [588, 160] width 129 height 25
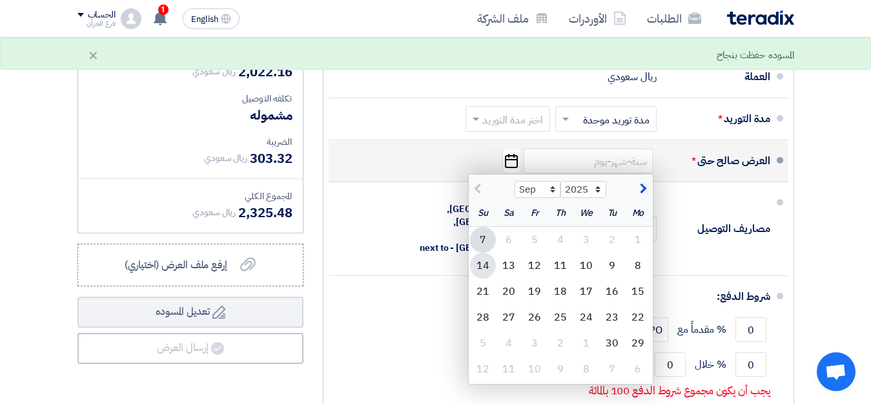
click at [482, 278] on div "14" at bounding box center [483, 265] width 26 height 26
type input "[DATE]"
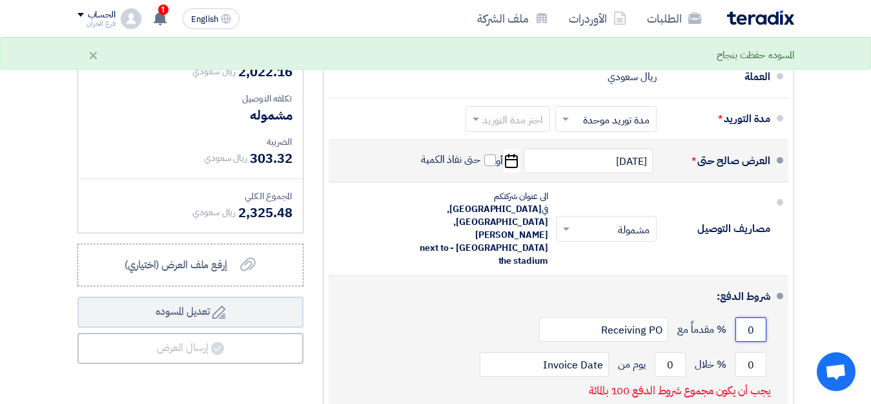
click at [742, 317] on input "0" at bounding box center [750, 329] width 31 height 25
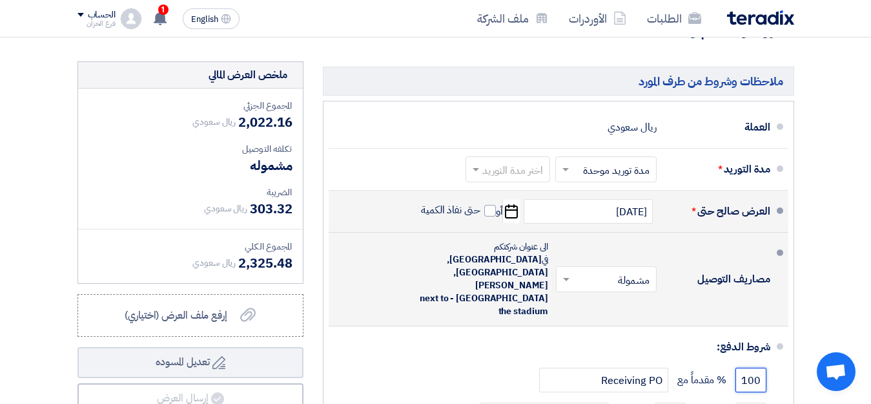
scroll to position [323, 0]
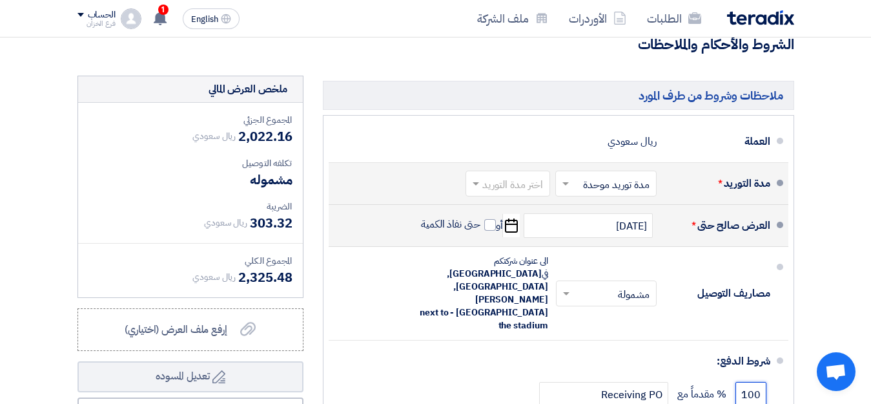
type input "100"
click at [544, 193] on div at bounding box center [507, 183] width 83 height 19
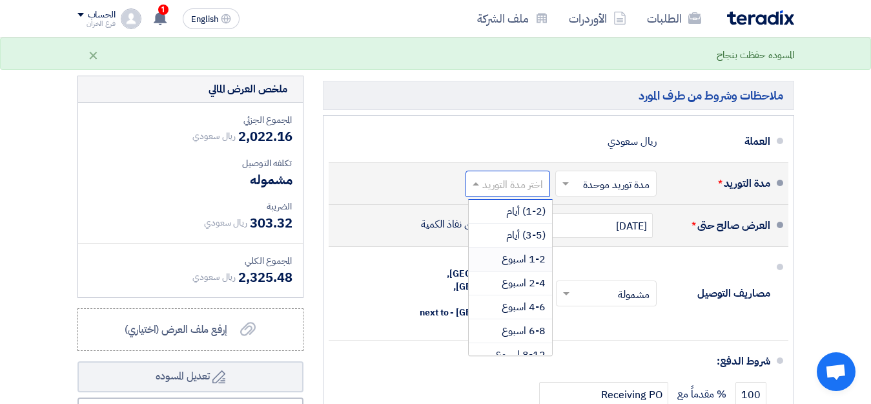
click at [544, 267] on span "1-2 اسبوع" at bounding box center [524, 258] width 44 height 15
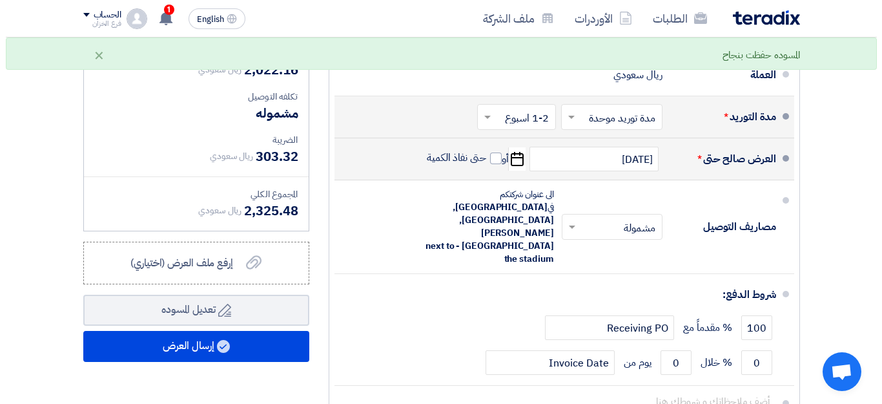
scroll to position [517, 0]
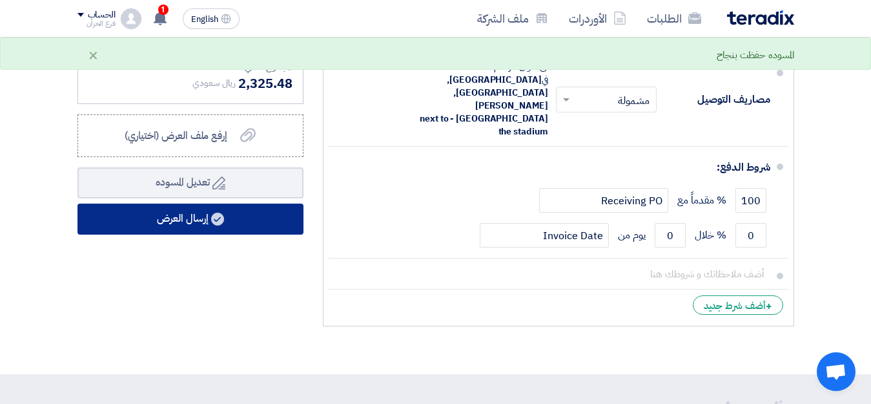
click at [199, 230] on button "إرسال العرض" at bounding box center [190, 218] width 226 height 31
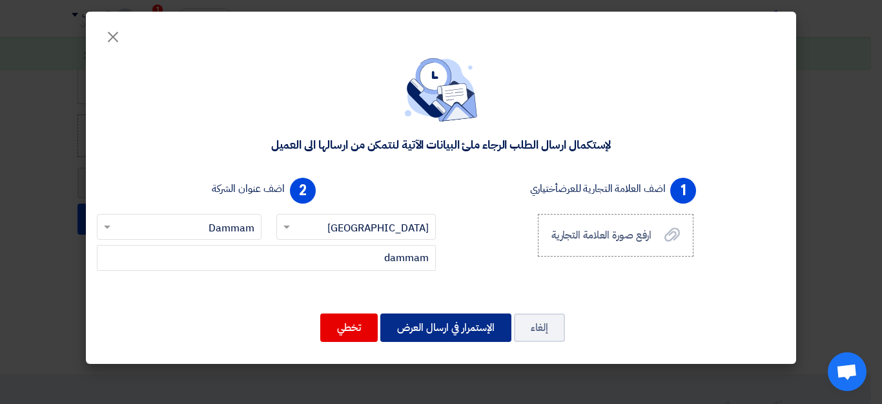
click at [452, 327] on button "الإستمرار في ارسال العرض" at bounding box center [445, 327] width 131 height 28
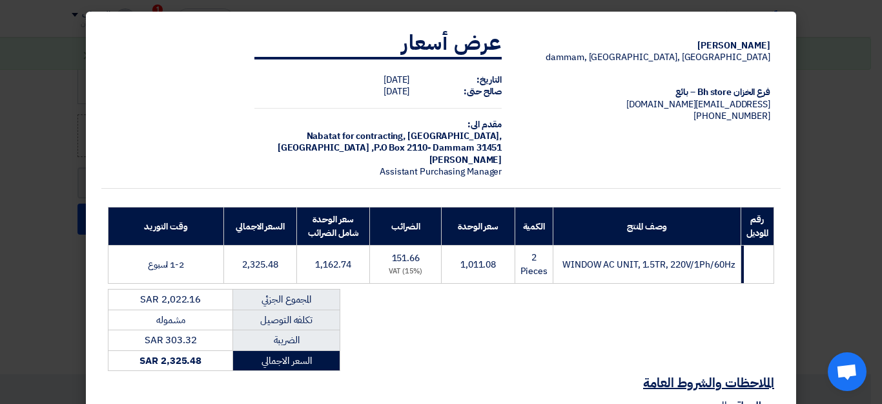
scroll to position [167, 0]
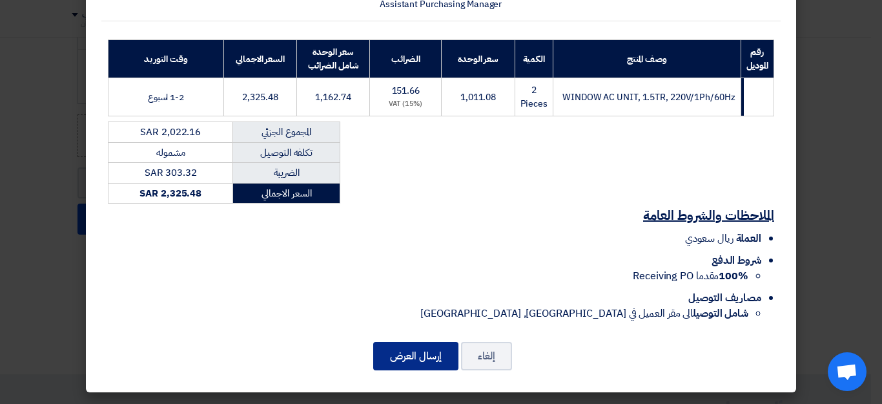
click at [431, 353] on button "إرسال العرض" at bounding box center [415, 356] width 85 height 28
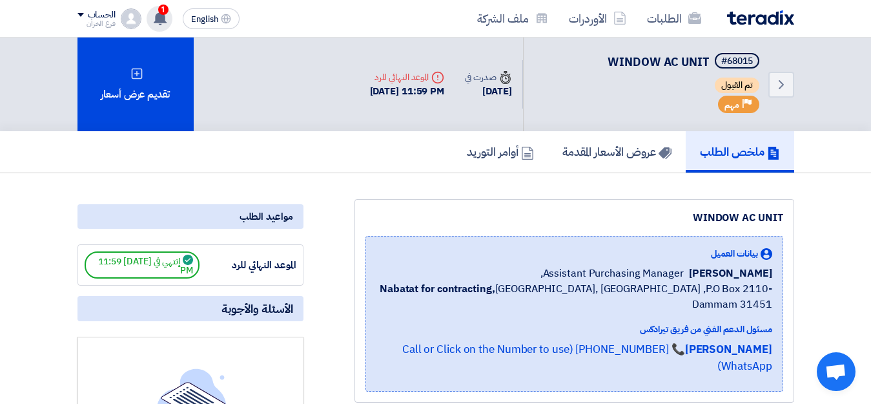
click at [156, 15] on use at bounding box center [160, 18] width 13 height 14
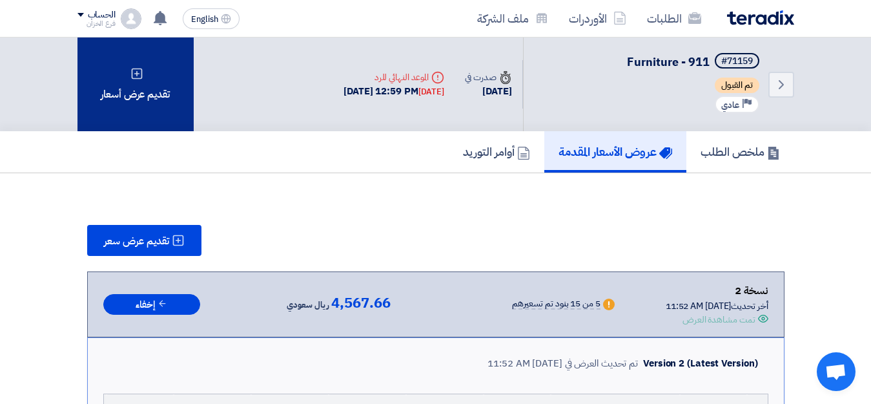
click at [148, 79] on div "تقديم عرض أسعار" at bounding box center [135, 84] width 116 height 94
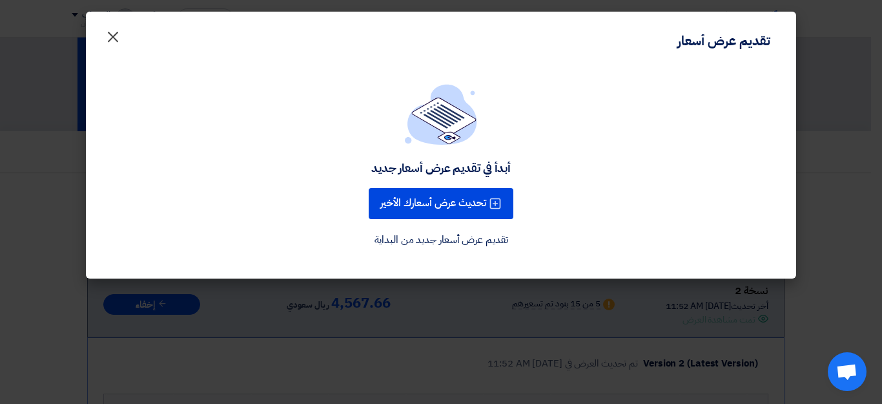
click at [112, 36] on span "×" at bounding box center [112, 36] width 15 height 39
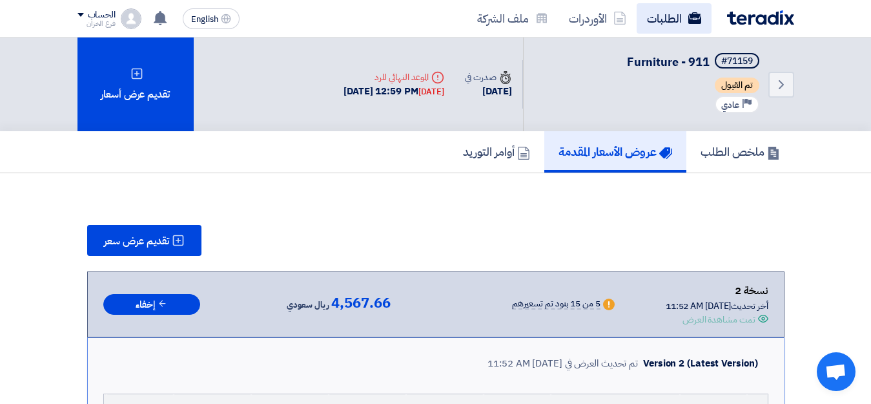
click at [695, 15] on use at bounding box center [694, 18] width 13 height 12
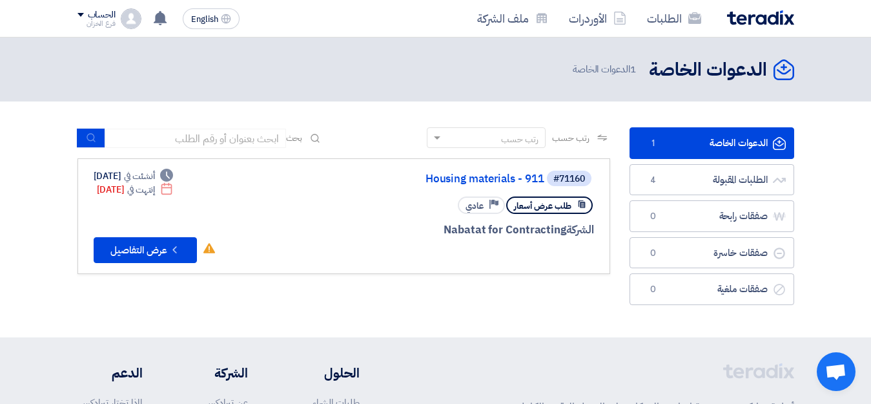
click at [771, 23] on img at bounding box center [760, 17] width 67 height 15
click at [509, 18] on link "ملف الشركة" at bounding box center [513, 18] width 92 height 30
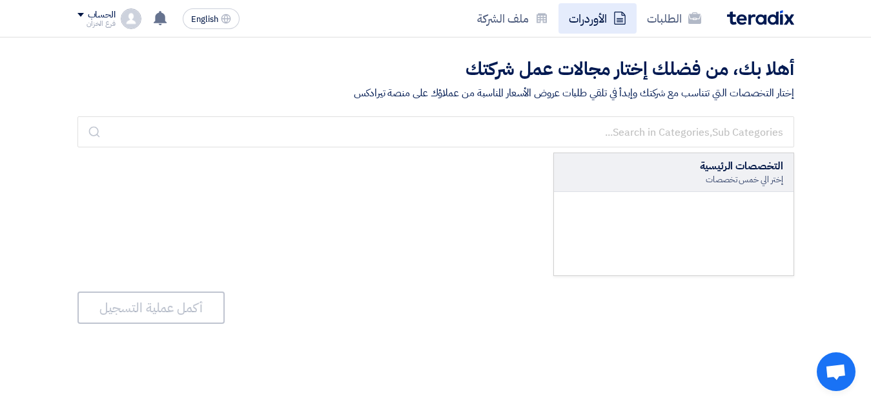
click at [593, 19] on link "الأوردرات" at bounding box center [597, 18] width 78 height 30
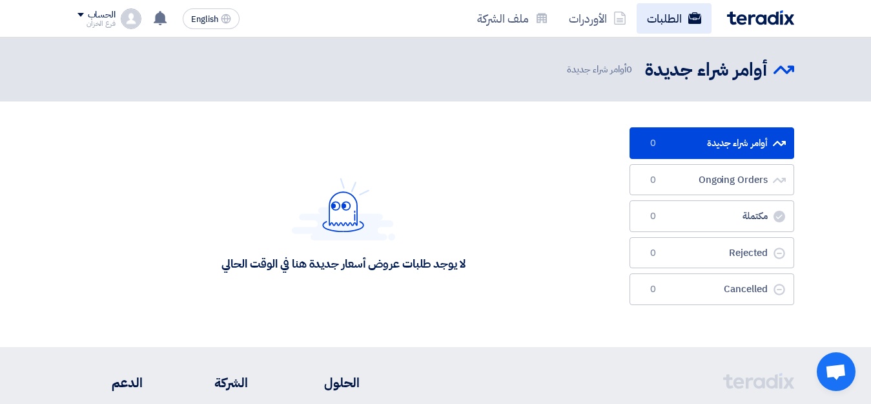
click at [659, 23] on link "الطلبات" at bounding box center [674, 18] width 75 height 30
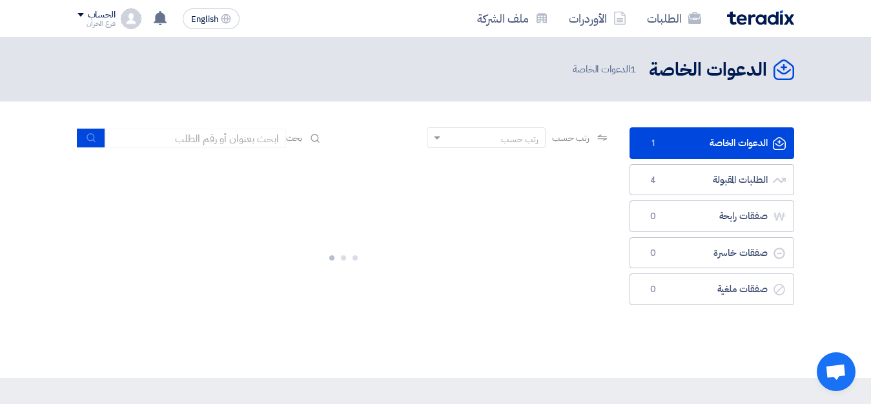
click at [763, 21] on img at bounding box center [760, 17] width 67 height 15
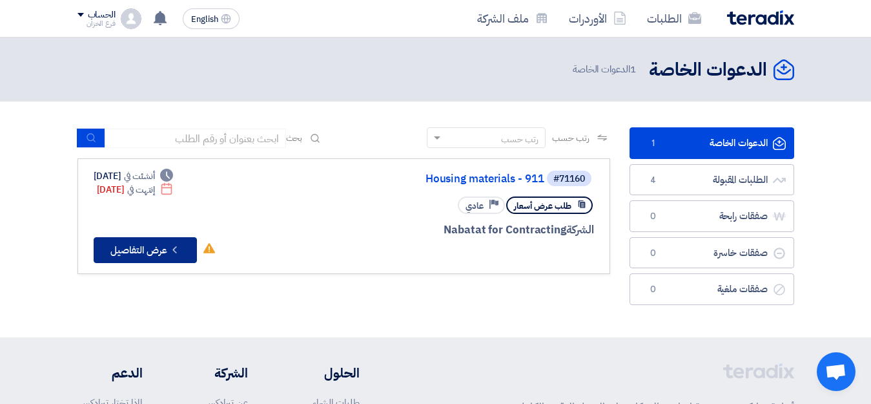
click at [160, 247] on button "Check details عرض التفاصيل" at bounding box center [145, 250] width 103 height 26
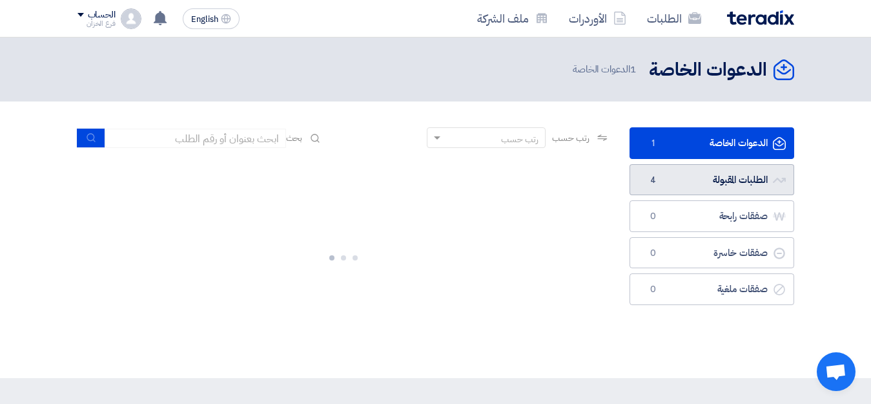
click at [723, 179] on link "الطلبات المقبولة الطلبات المقبولة 4" at bounding box center [712, 180] width 165 height 32
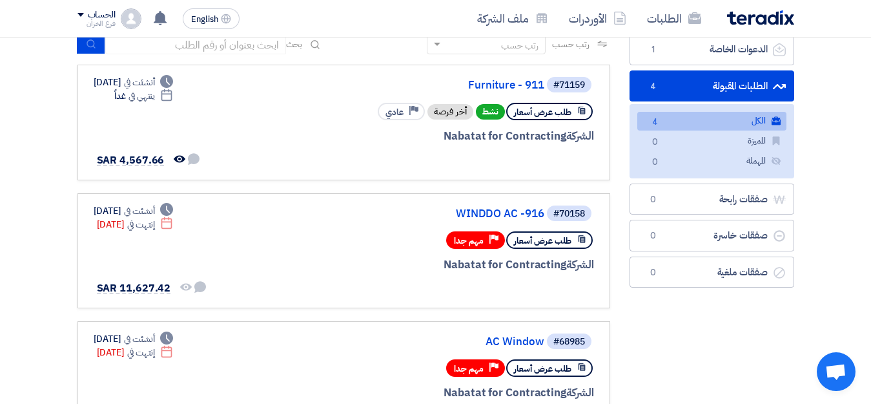
scroll to position [8, 0]
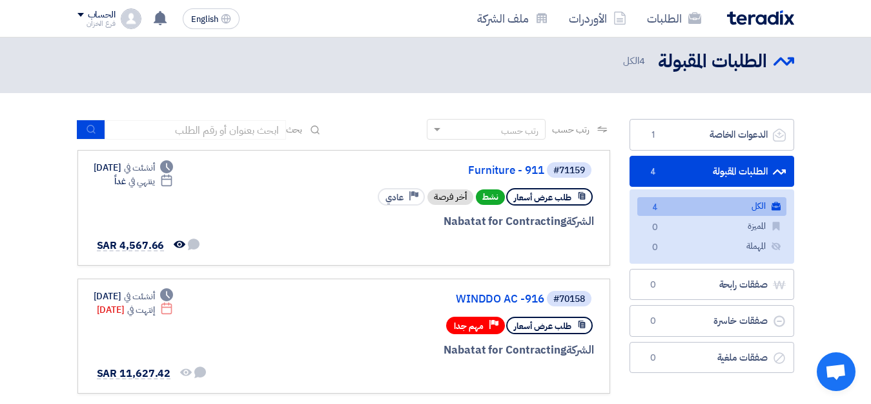
click at [783, 19] on img at bounding box center [760, 17] width 67 height 15
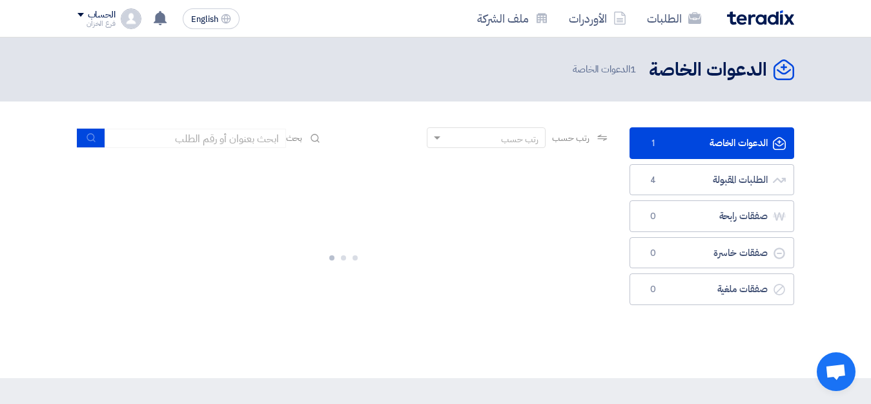
click at [751, 144] on link "الدعوات الخاصة الدعوات الخاصة 1" at bounding box center [712, 143] width 165 height 32
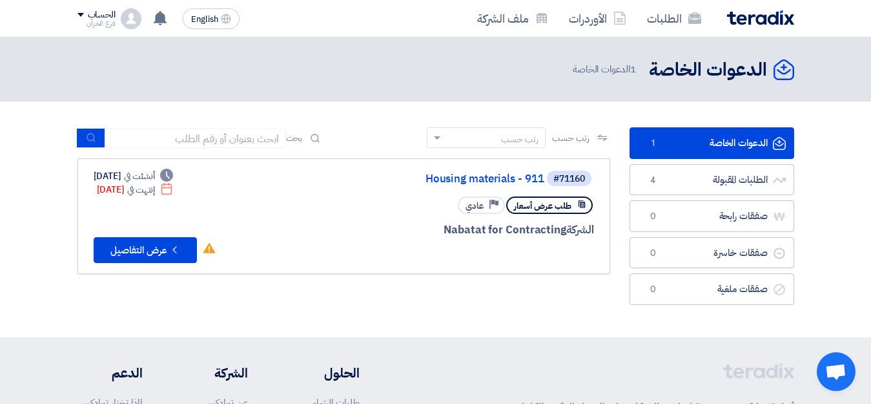
click at [554, 209] on span "طلب عرض أسعار" at bounding box center [542, 206] width 57 height 12
click at [738, 146] on link "الدعوات الخاصة الدعوات الخاصة 1" at bounding box center [712, 143] width 165 height 32
click at [728, 177] on link "الطلبات المقبولة الطلبات المقبولة 4" at bounding box center [712, 180] width 165 height 32
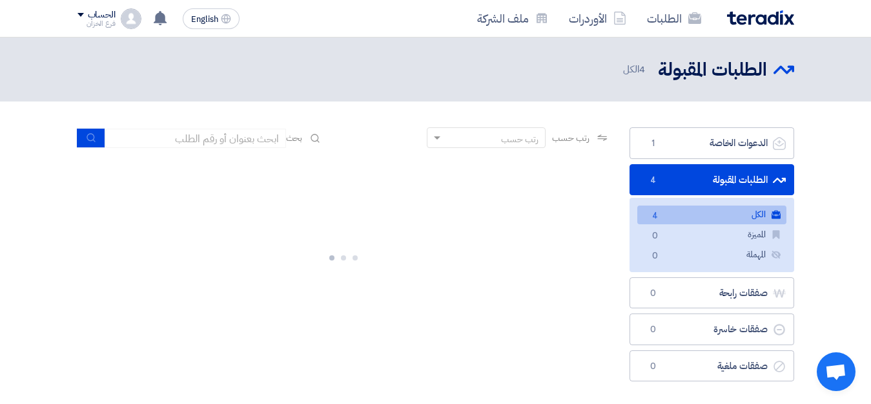
click at [631, 71] on span "4 الكل" at bounding box center [635, 69] width 25 height 15
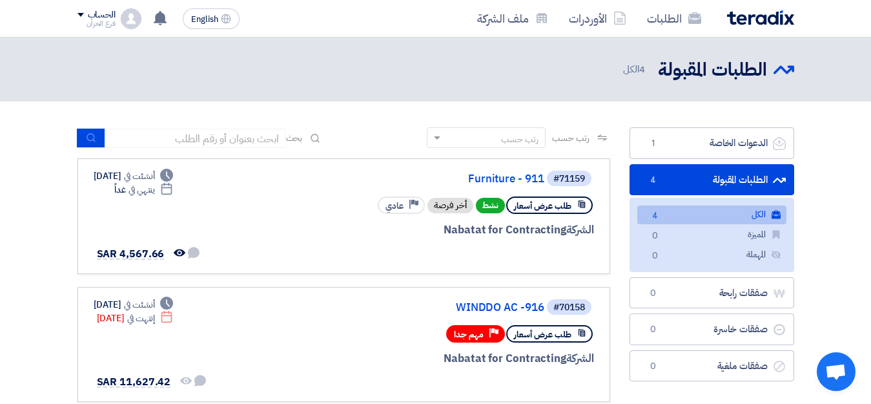
click at [792, 66] on use at bounding box center [783, 69] width 21 height 8
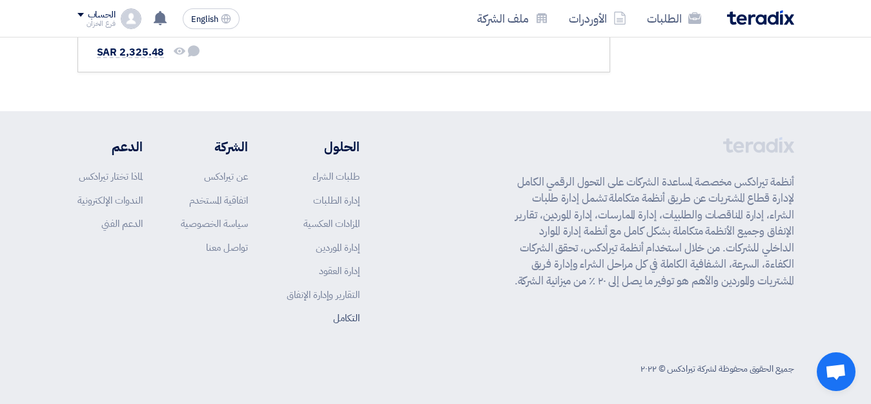
scroll to position [589, 0]
